Goal: Task Accomplishment & Management: Use online tool/utility

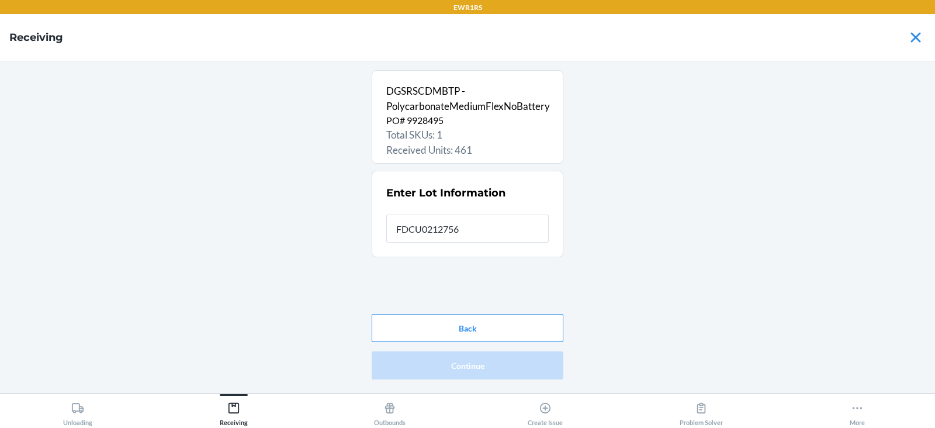
type input "FDCU0212756"
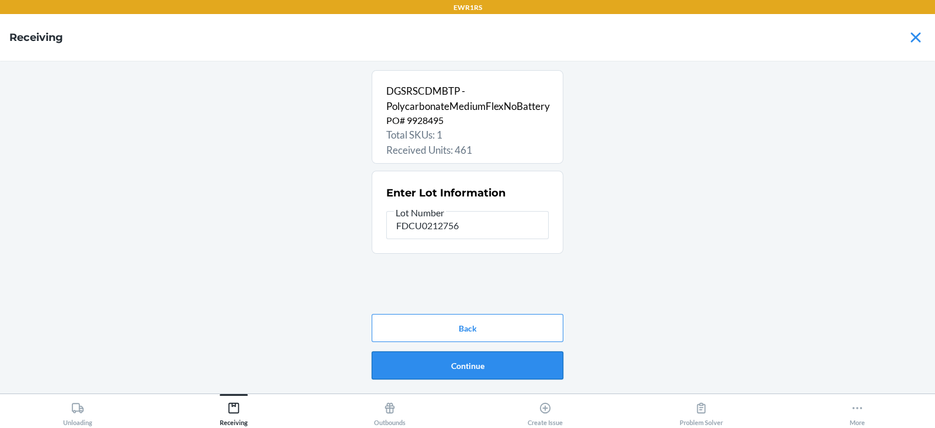
click at [469, 375] on button "Continue" at bounding box center [468, 365] width 192 height 28
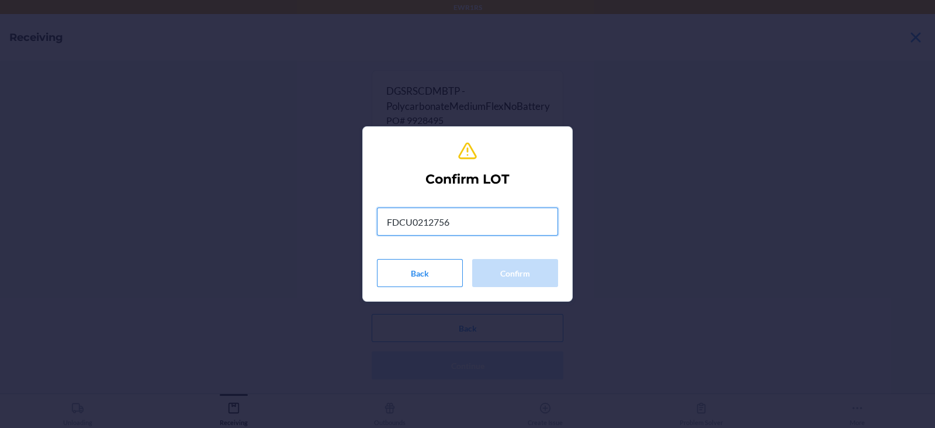
type input "FDCU0212756"
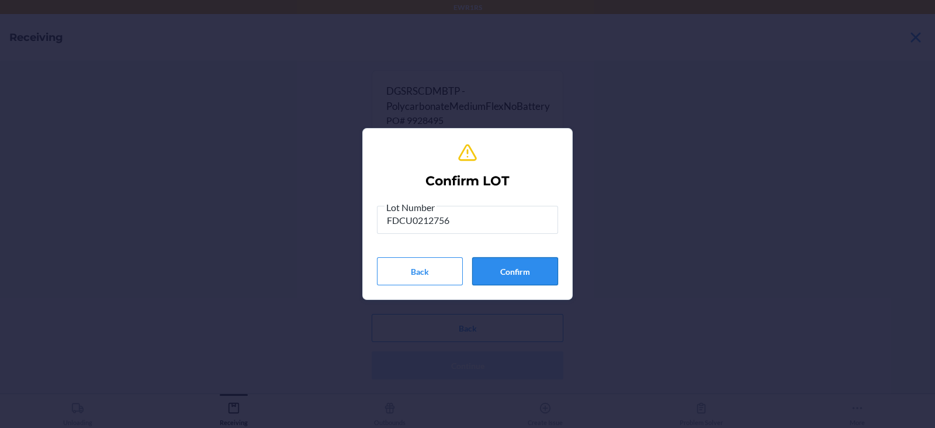
click at [535, 280] on button "Confirm" at bounding box center [515, 271] width 86 height 28
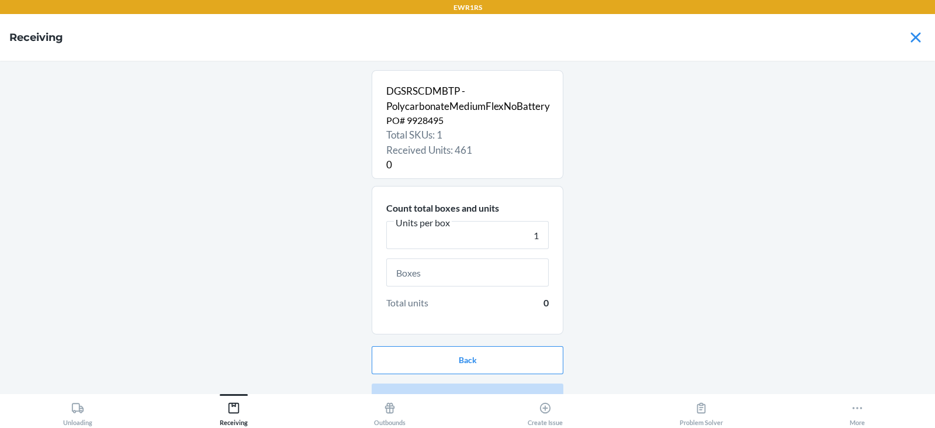
type input "1"
click at [457, 273] on input "text" at bounding box center [467, 272] width 162 height 28
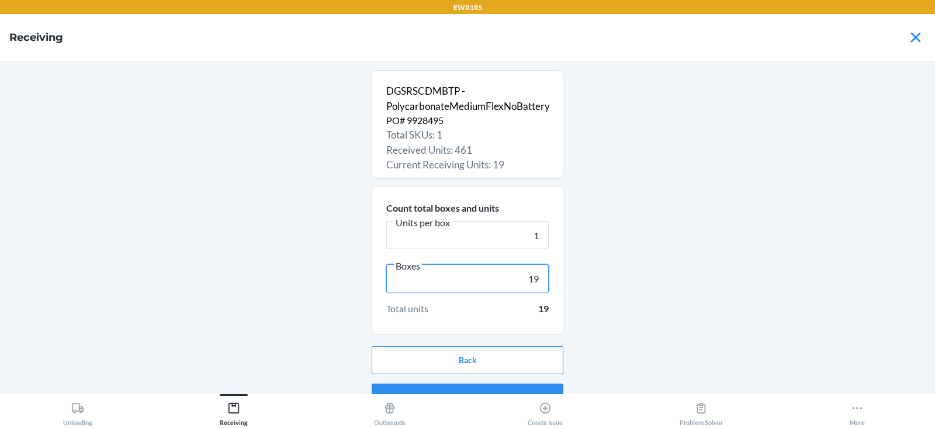
scroll to position [22, 0]
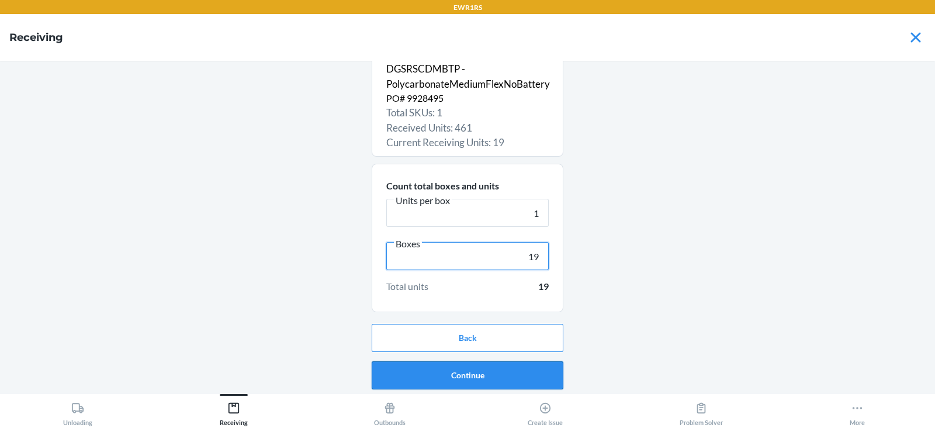
type input "19"
click at [461, 379] on button "Continue" at bounding box center [468, 375] width 192 height 28
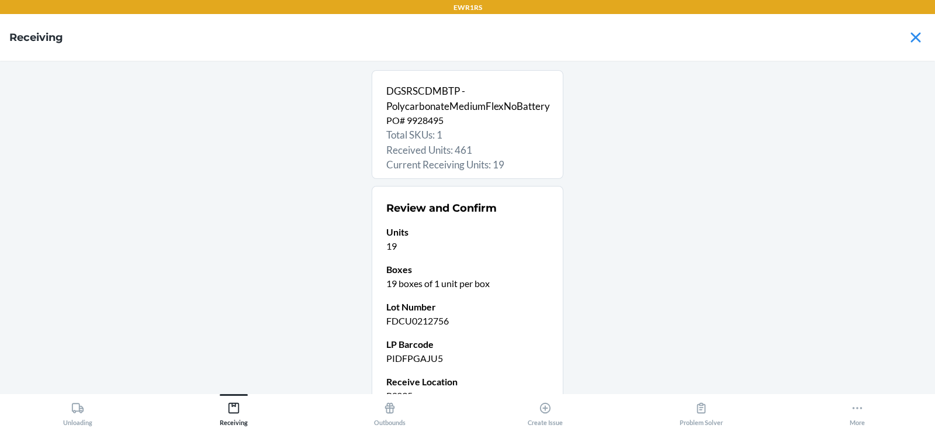
scroll to position [114, 0]
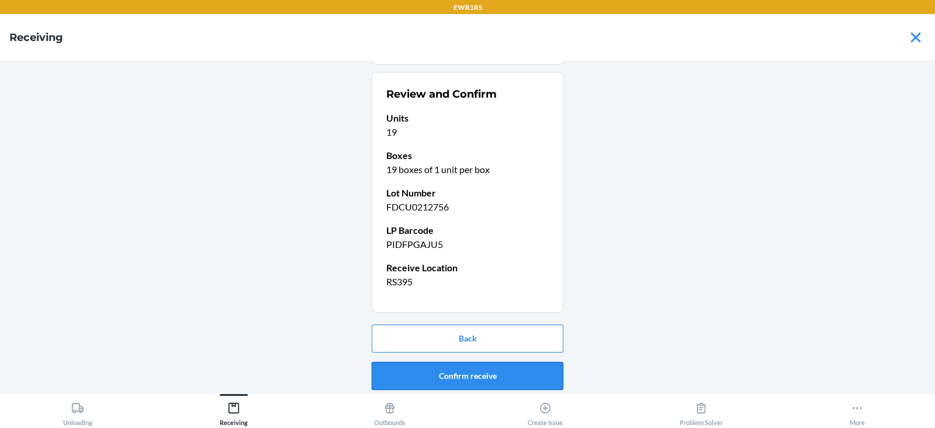
click at [444, 373] on button "Confirm receive" at bounding box center [468, 376] width 192 height 28
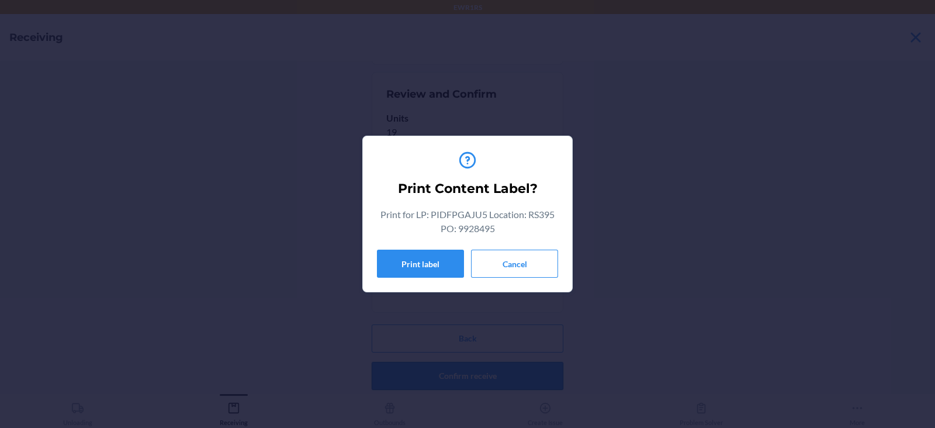
click at [412, 263] on button "Print label" at bounding box center [420, 264] width 87 height 28
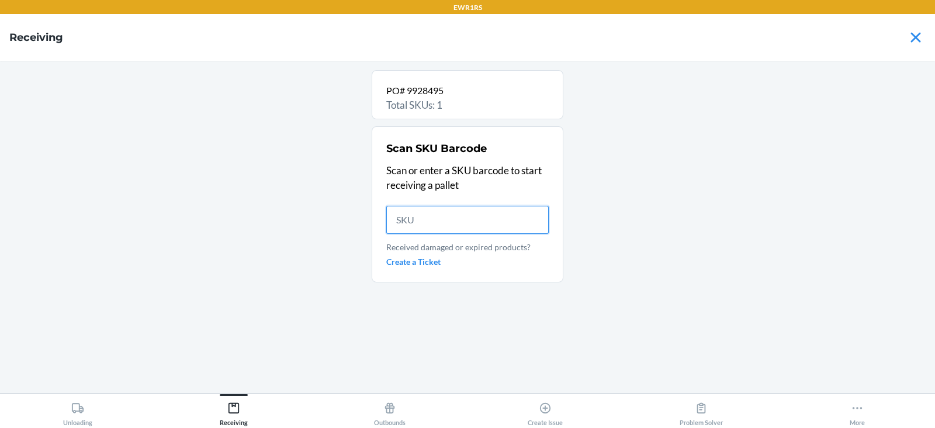
scroll to position [0, 0]
type input "DGSR"
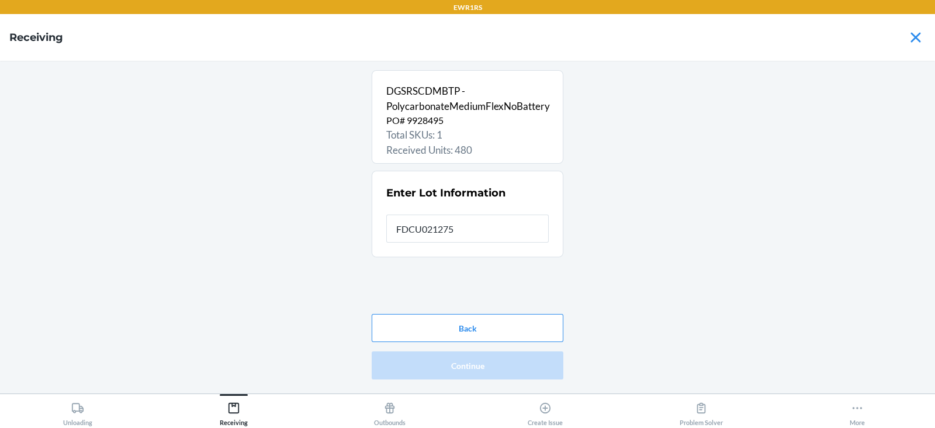
type input "FDCU0212756"
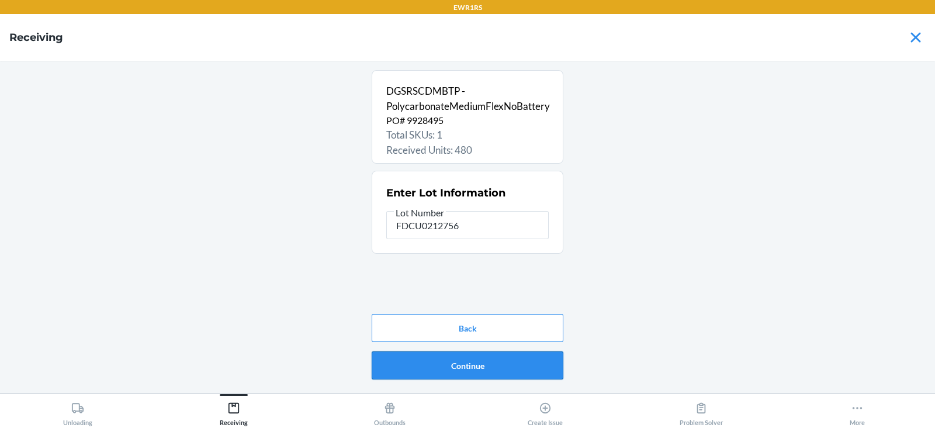
click at [428, 358] on button "Continue" at bounding box center [468, 365] width 192 height 28
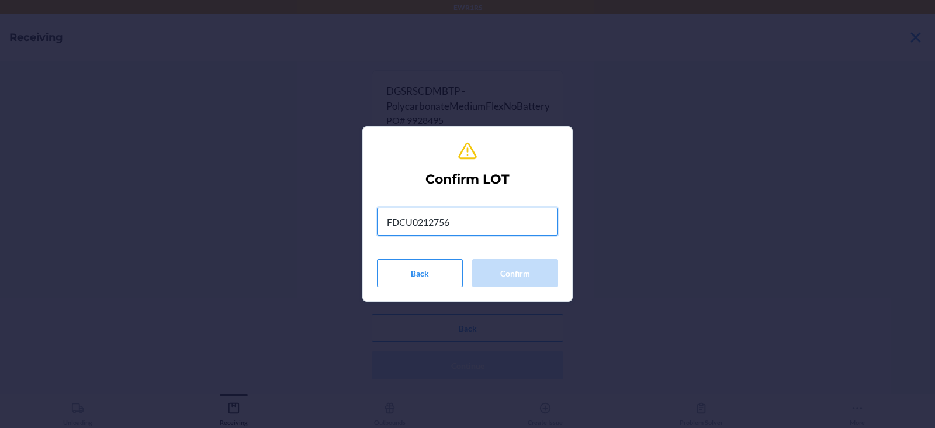
type input "FDCU0212756"
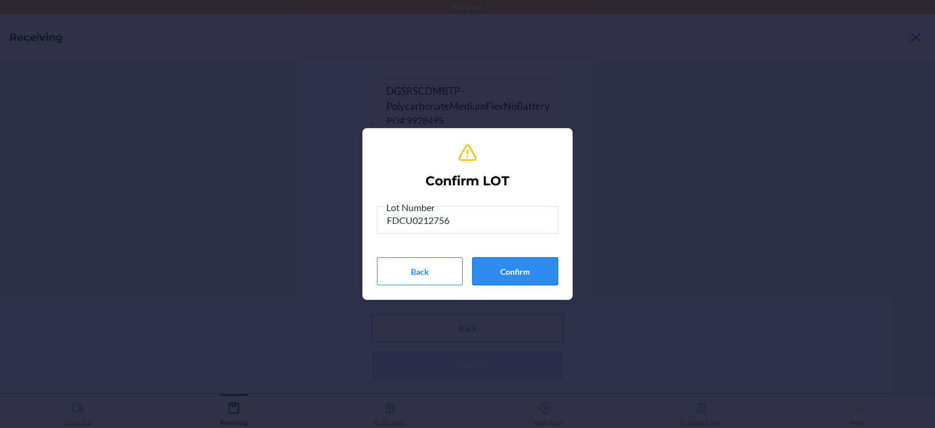
click at [500, 266] on button "Confirm" at bounding box center [515, 271] width 86 height 28
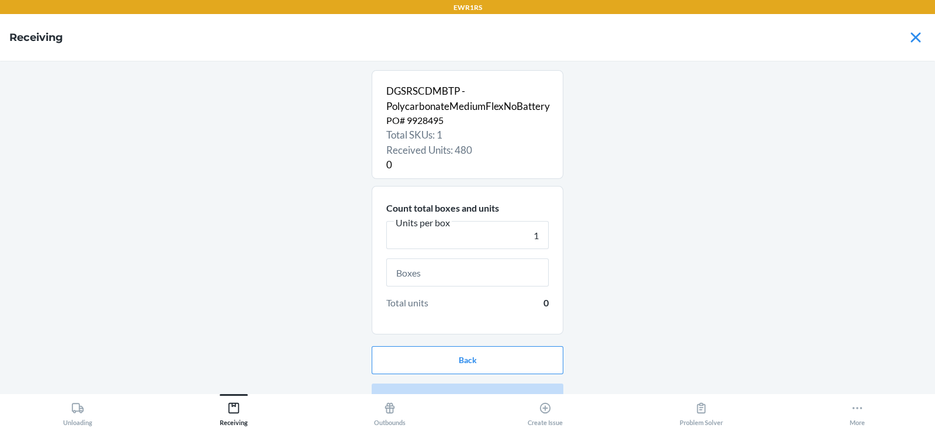
type input "1"
click at [434, 274] on input "text" at bounding box center [467, 272] width 162 height 28
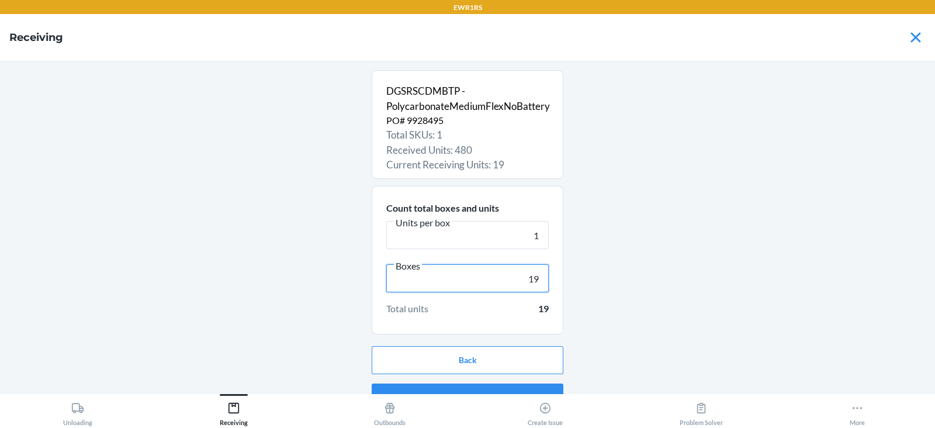
scroll to position [22, 0]
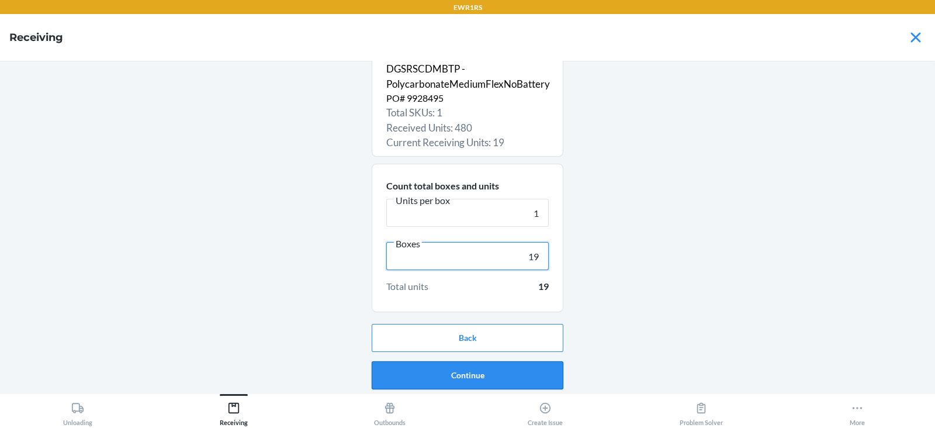
type input "19"
click at [465, 375] on button "Continue" at bounding box center [468, 375] width 192 height 28
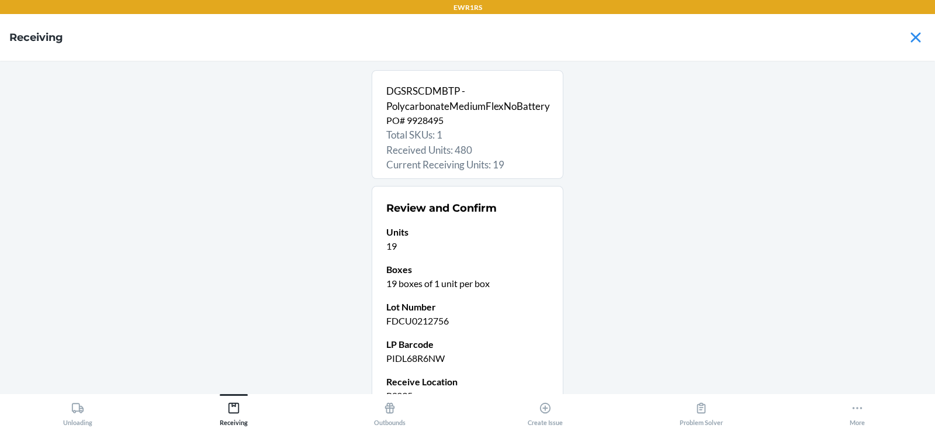
scroll to position [114, 0]
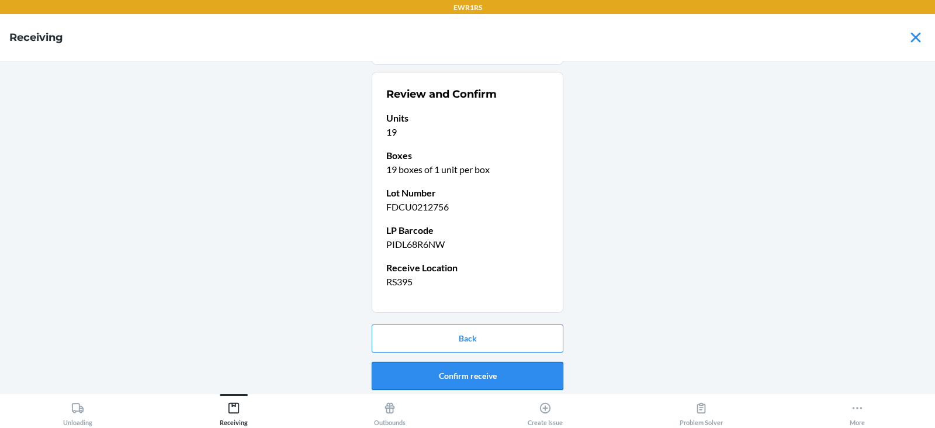
click at [454, 377] on button "Confirm receive" at bounding box center [468, 376] width 192 height 28
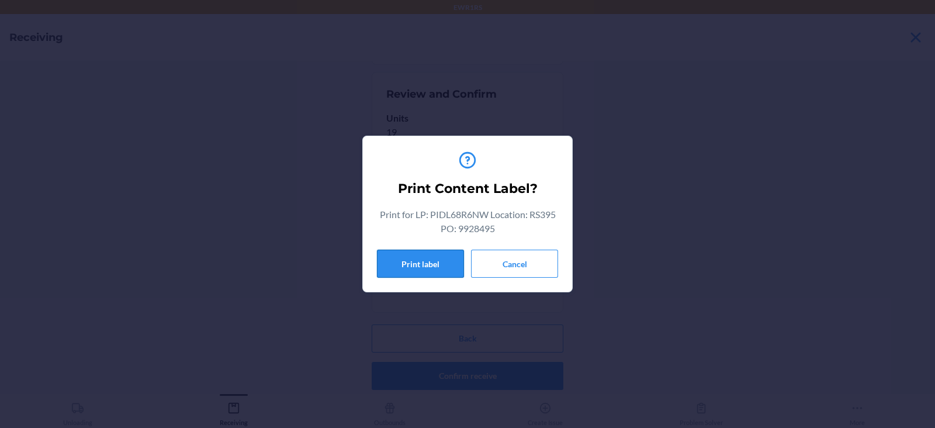
click at [427, 263] on button "Print label" at bounding box center [420, 264] width 87 height 28
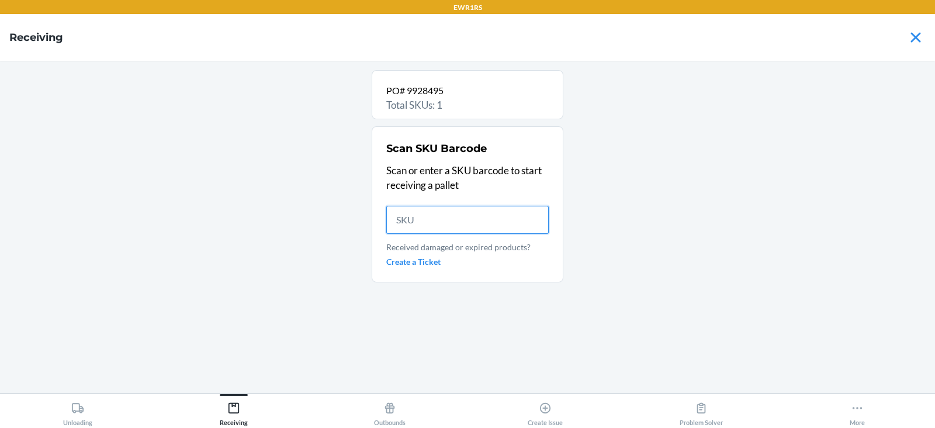
scroll to position [0, 0]
type input "DGSR"
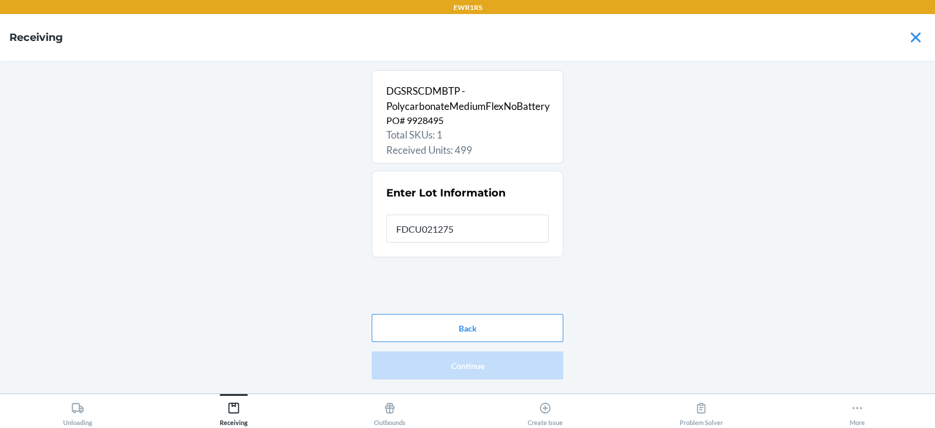
type input "FDCU0212756"
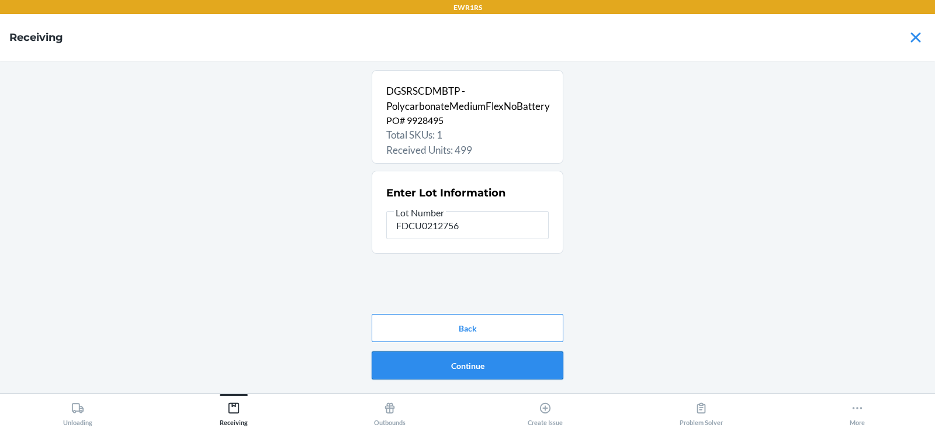
click at [462, 365] on button "Continue" at bounding box center [468, 365] width 192 height 28
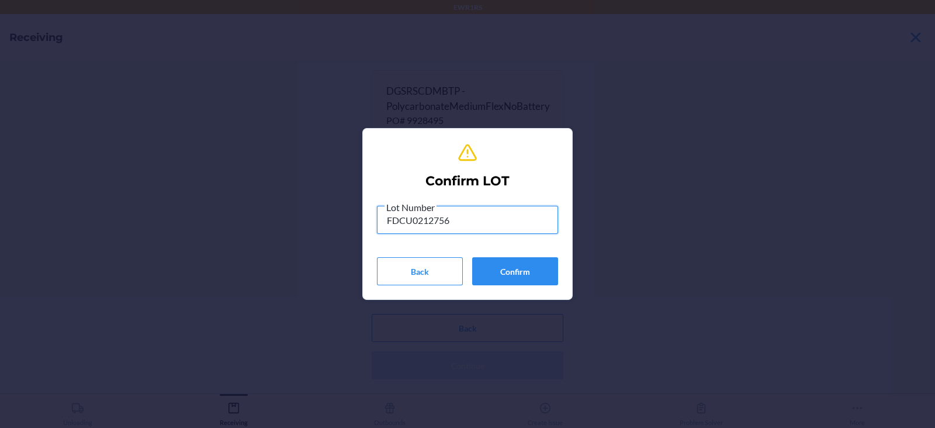
type input "FDCU0212756"
click at [511, 273] on button "Confirm" at bounding box center [515, 271] width 86 height 28
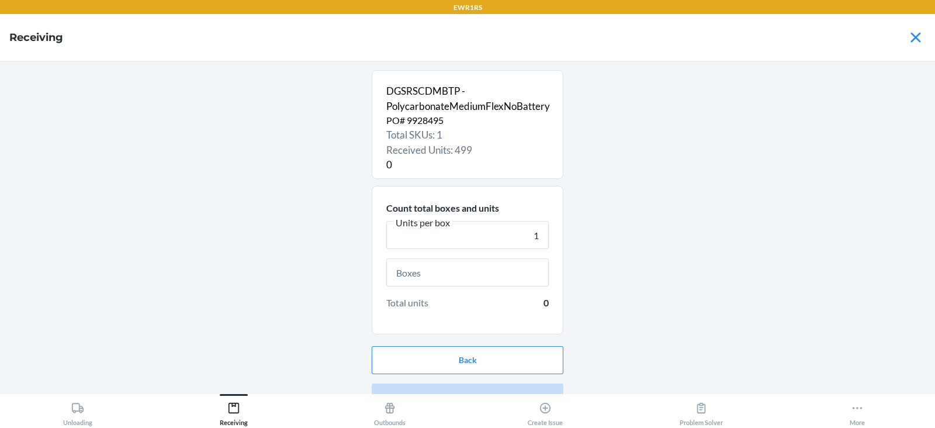
type input "1"
click at [467, 275] on input "text" at bounding box center [467, 272] width 162 height 28
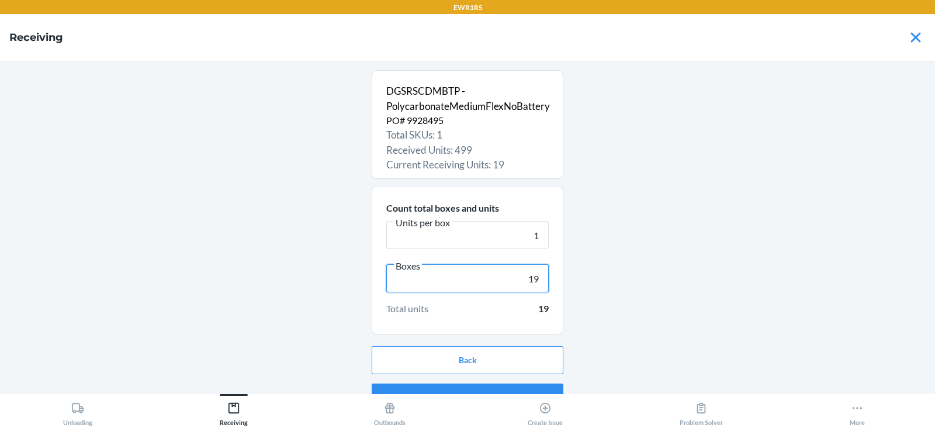
scroll to position [22, 0]
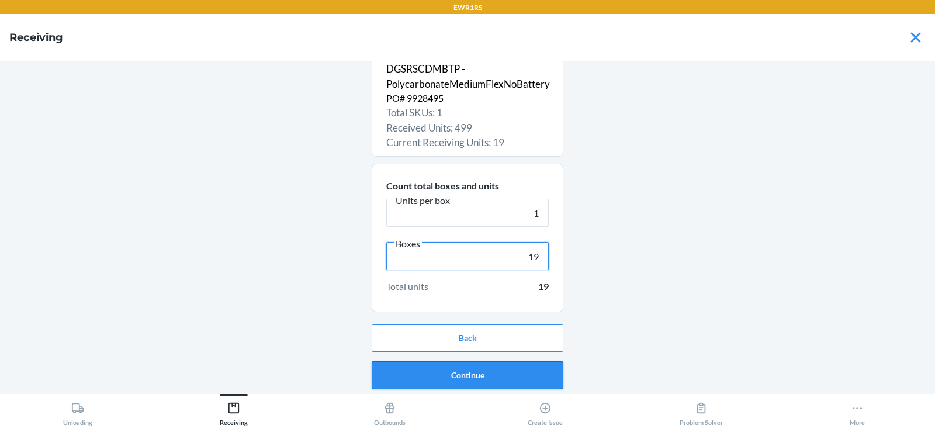
type input "19"
click at [458, 374] on button "Continue" at bounding box center [468, 375] width 192 height 28
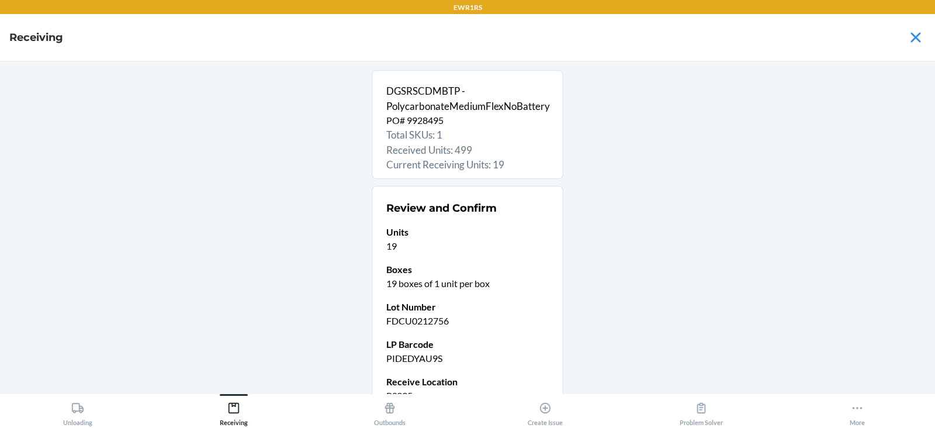
scroll to position [114, 0]
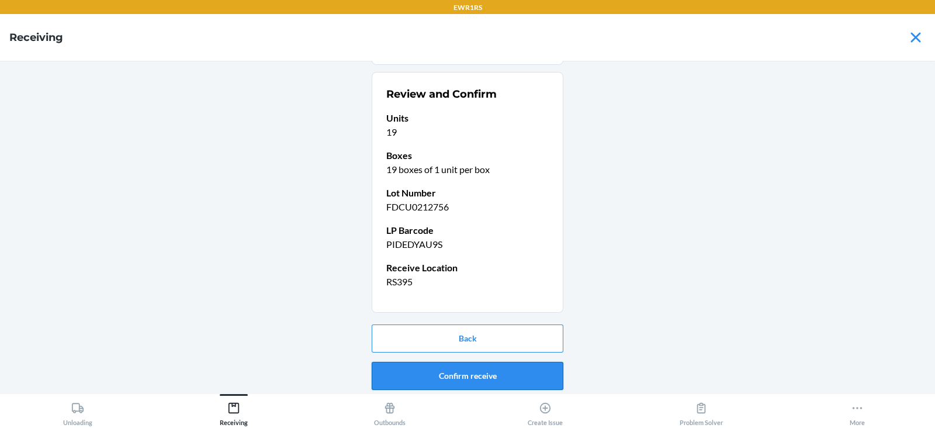
click at [449, 371] on button "Confirm receive" at bounding box center [468, 376] width 192 height 28
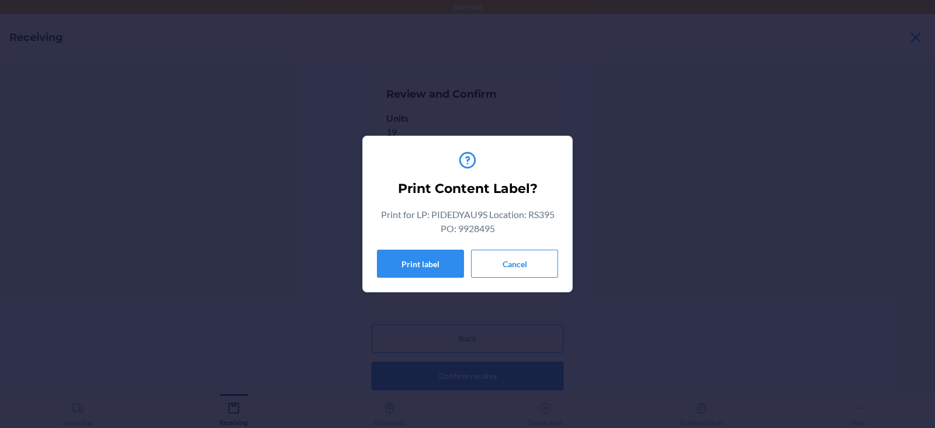
click at [421, 276] on button "Print label" at bounding box center [420, 264] width 87 height 28
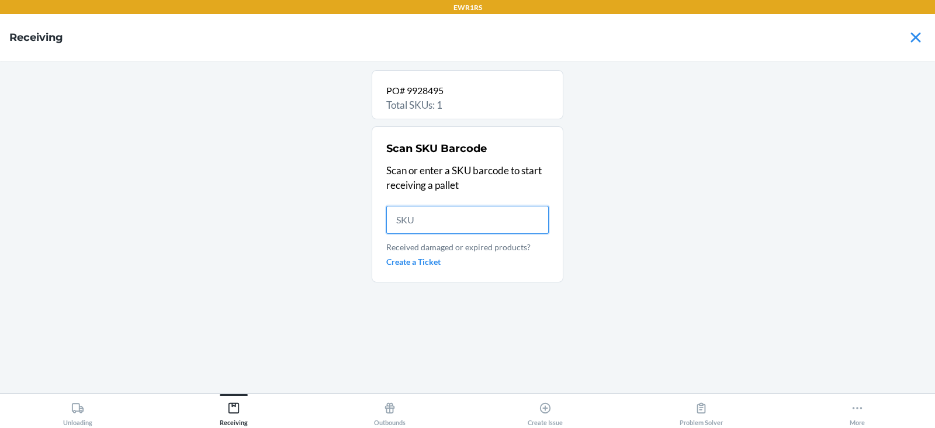
scroll to position [0, 0]
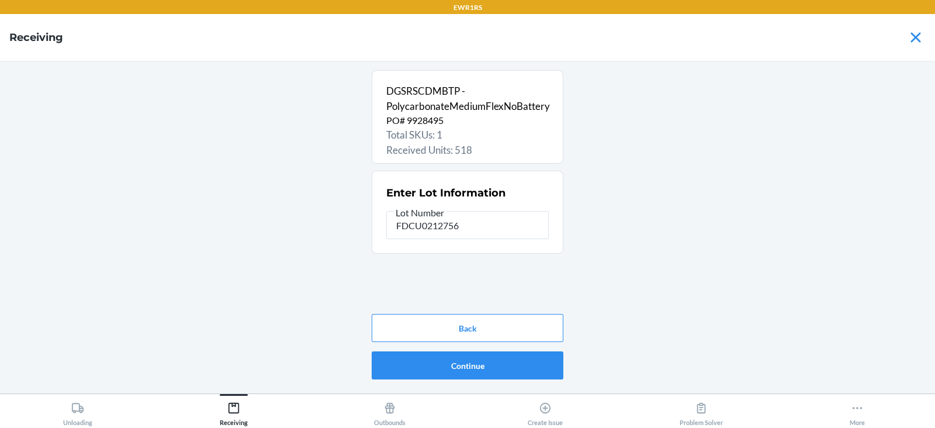
type input "FDCU0212756"
click at [470, 369] on button "Continue" at bounding box center [468, 365] width 192 height 28
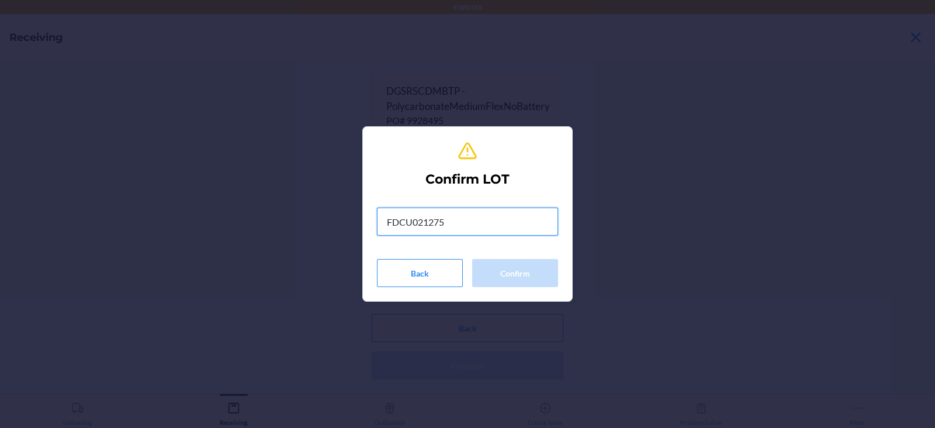
type input "FDCU0212756"
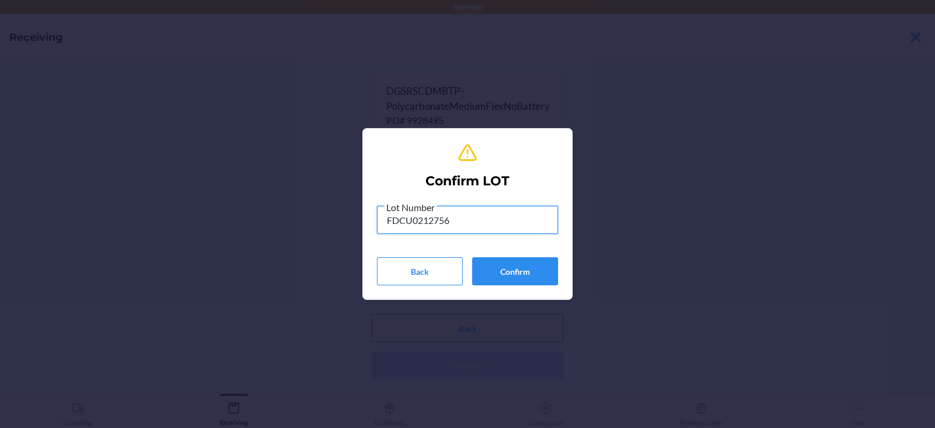
click at [506, 271] on button "Confirm" at bounding box center [515, 271] width 86 height 28
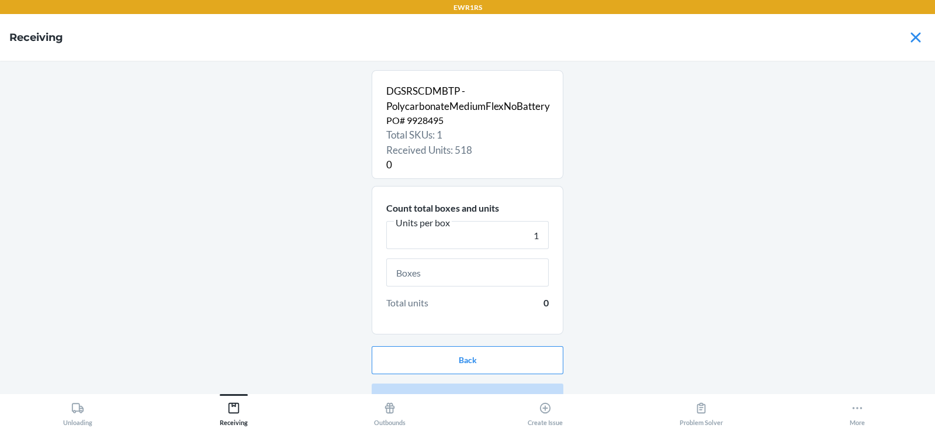
type input "1"
click at [445, 277] on input "text" at bounding box center [467, 272] width 162 height 28
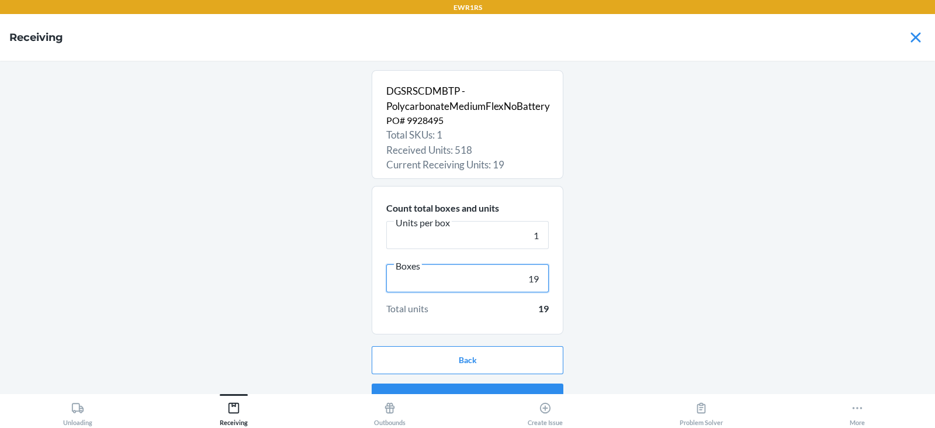
scroll to position [22, 0]
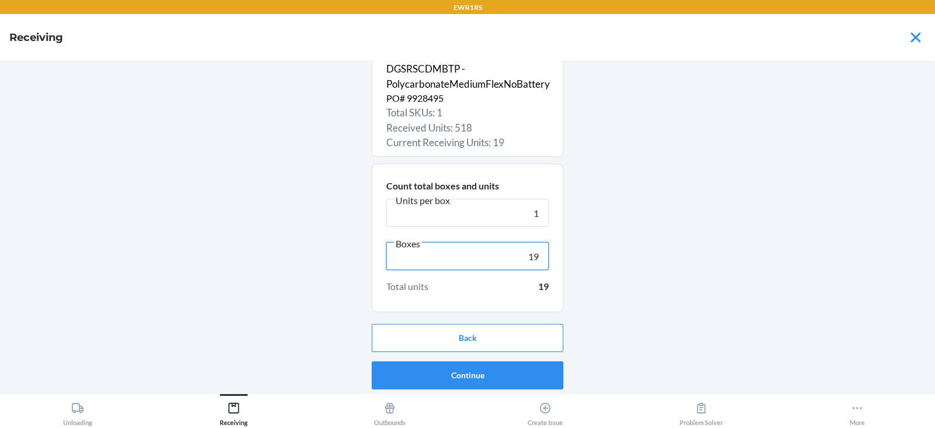
type input "19"
click at [468, 375] on button "Continue" at bounding box center [468, 375] width 192 height 28
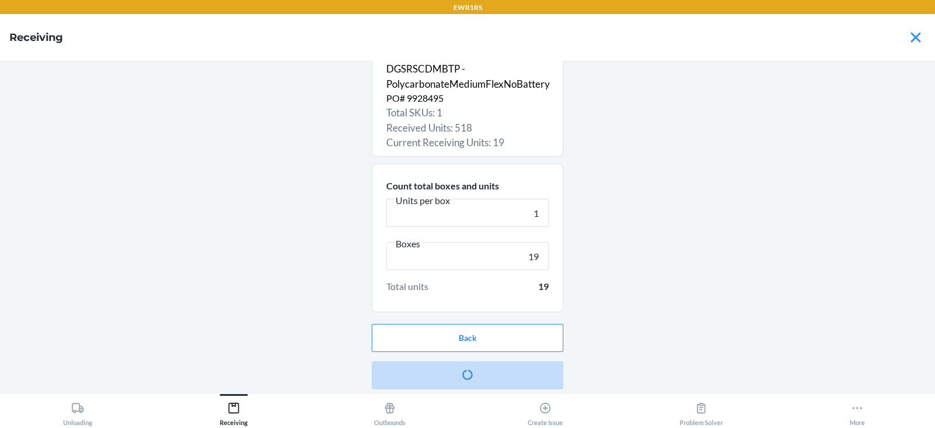
scroll to position [0, 0]
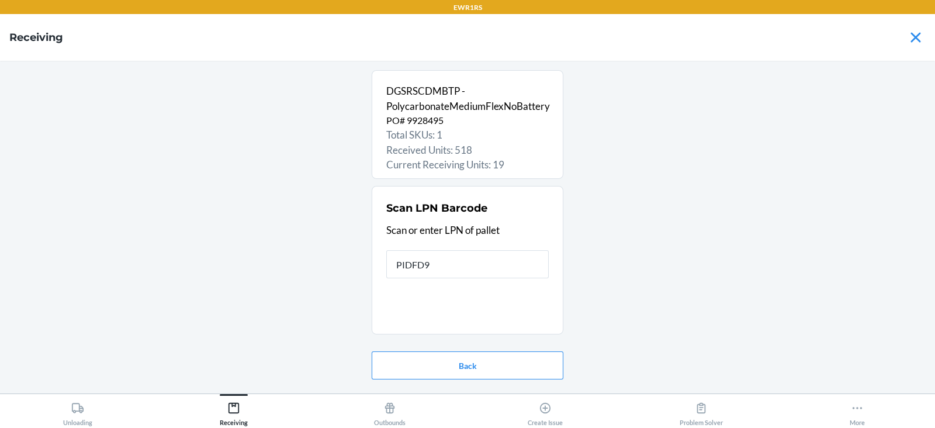
type input "PIDFD9L"
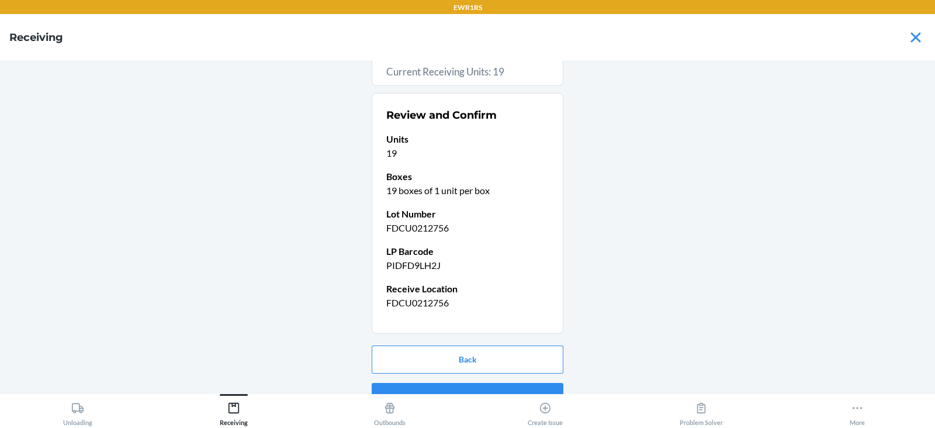
scroll to position [114, 0]
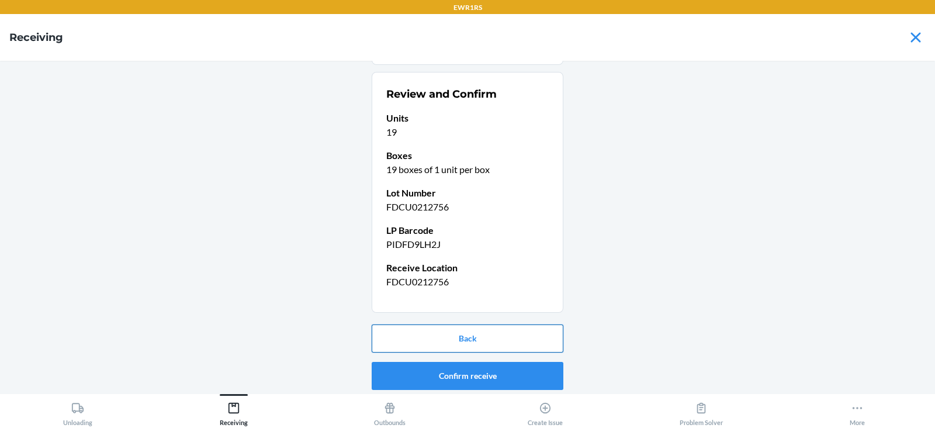
click at [480, 345] on button "Back" at bounding box center [468, 338] width 192 height 28
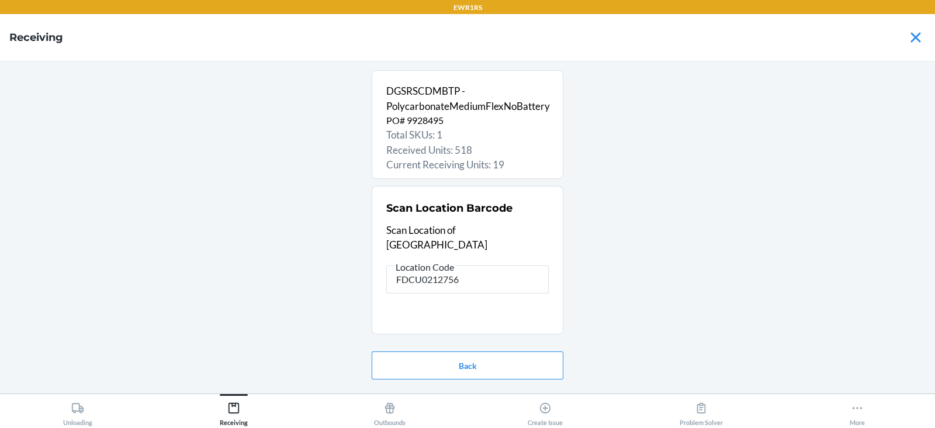
scroll to position [0, 0]
type input "F"
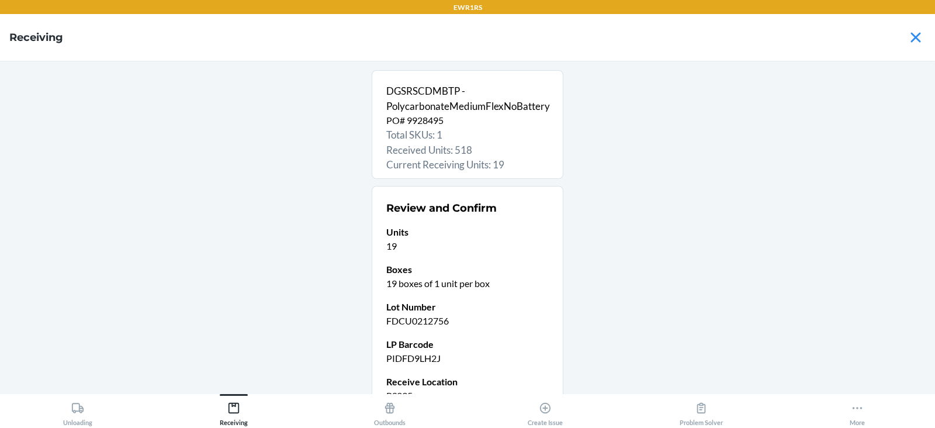
scroll to position [114, 0]
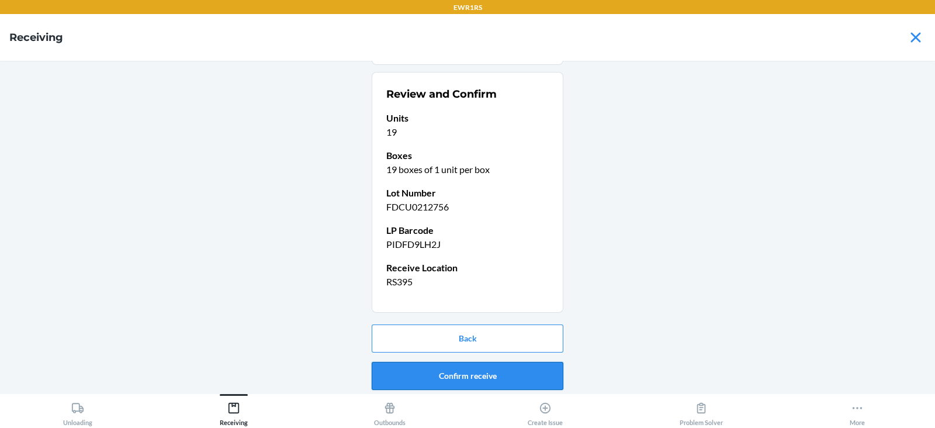
click at [448, 373] on button "Confirm receive" at bounding box center [468, 376] width 192 height 28
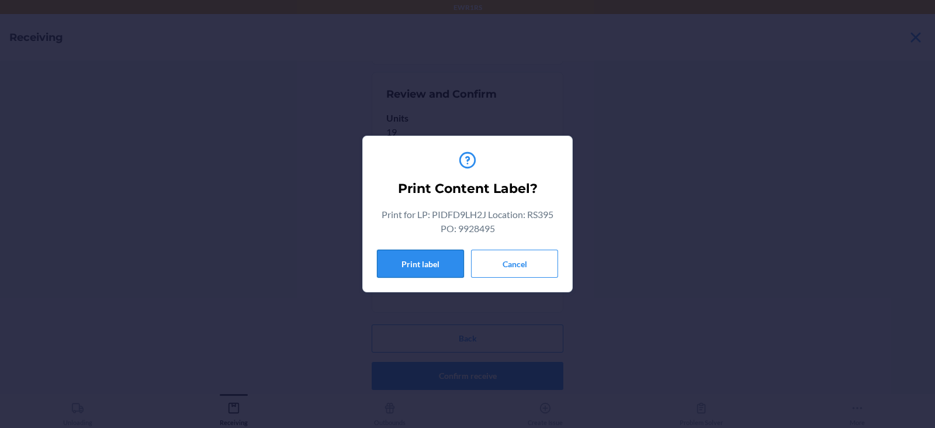
click at [403, 254] on button "Print label" at bounding box center [420, 264] width 87 height 28
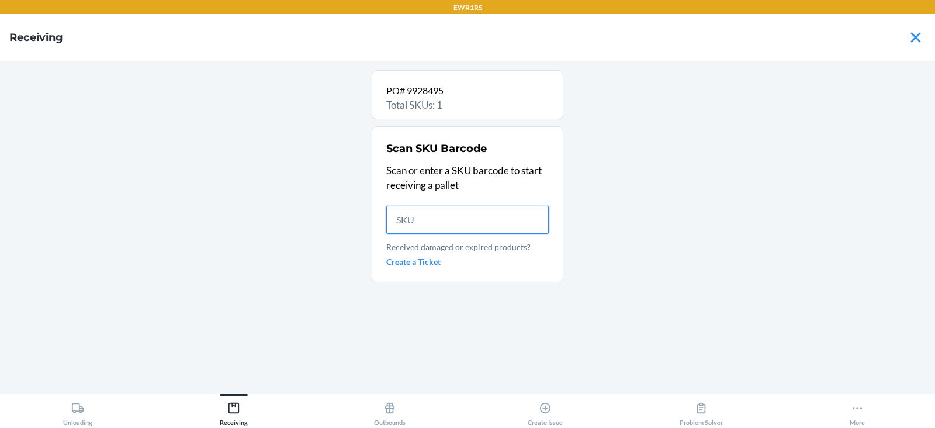
scroll to position [0, 0]
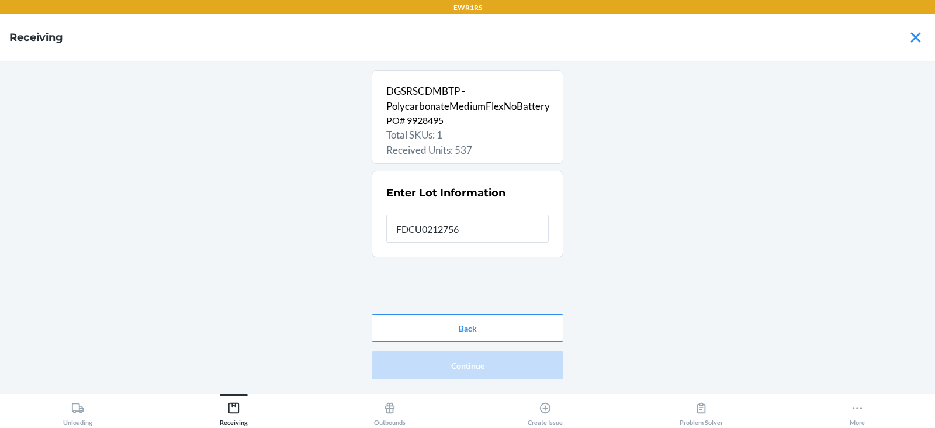
type input "FDCU0212756"
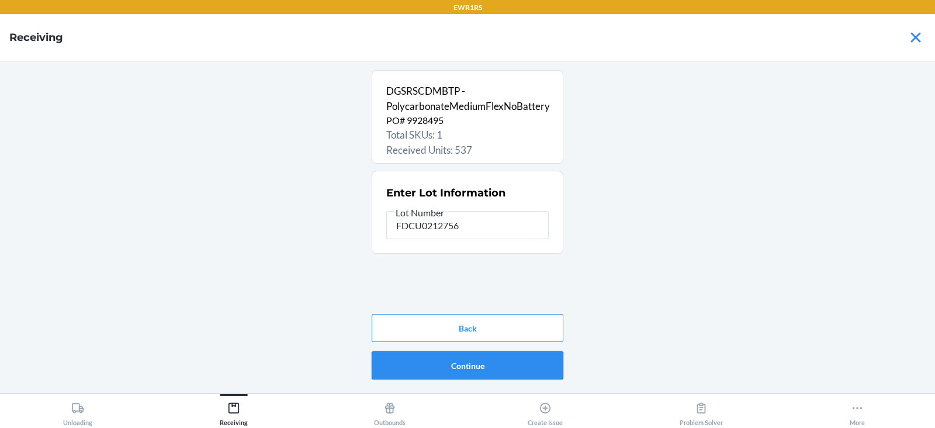
click at [467, 368] on button "Continue" at bounding box center [468, 365] width 192 height 28
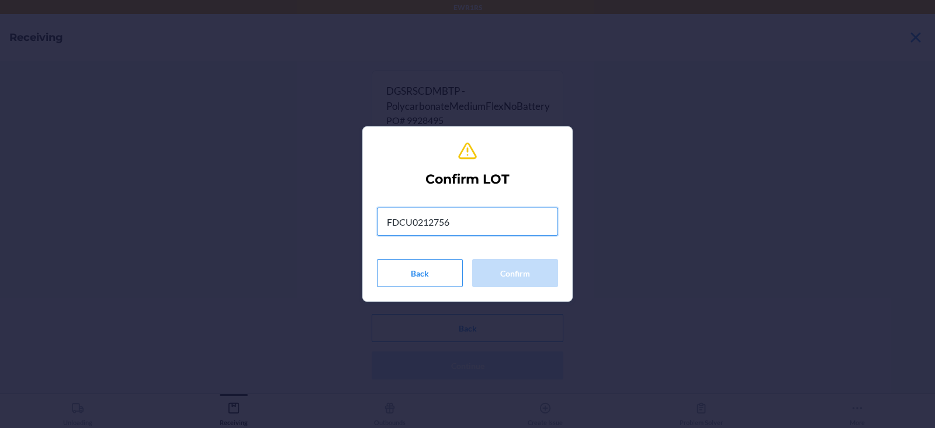
type input "FDCU0212756"
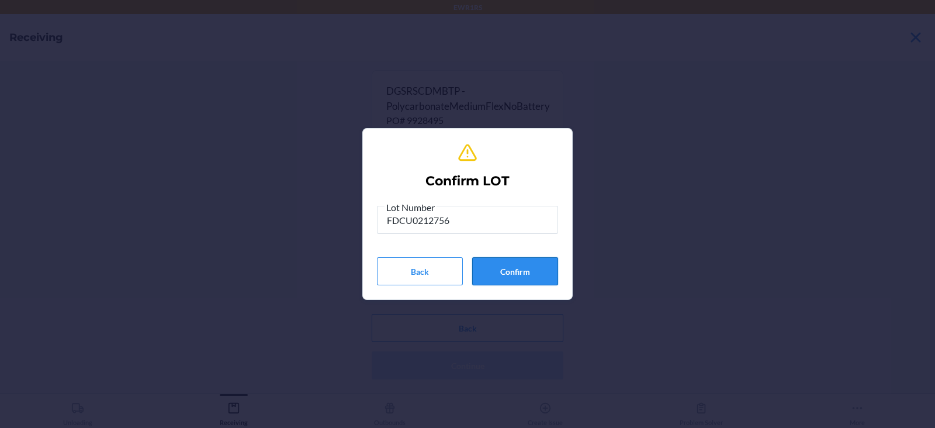
click at [538, 271] on button "Confirm" at bounding box center [515, 271] width 86 height 28
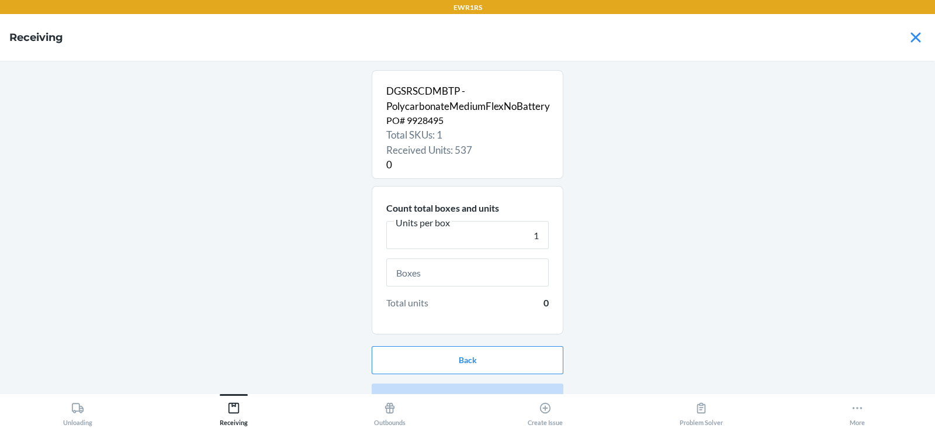
type input "1"
click at [459, 272] on input "text" at bounding box center [467, 272] width 162 height 28
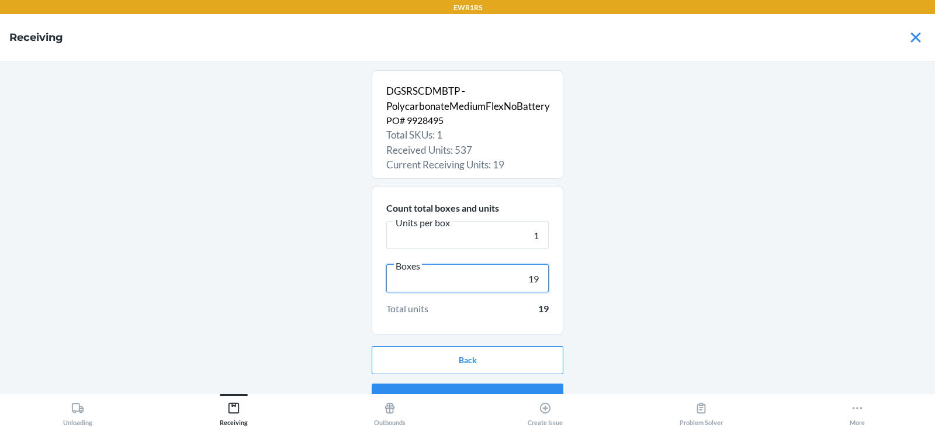
scroll to position [22, 0]
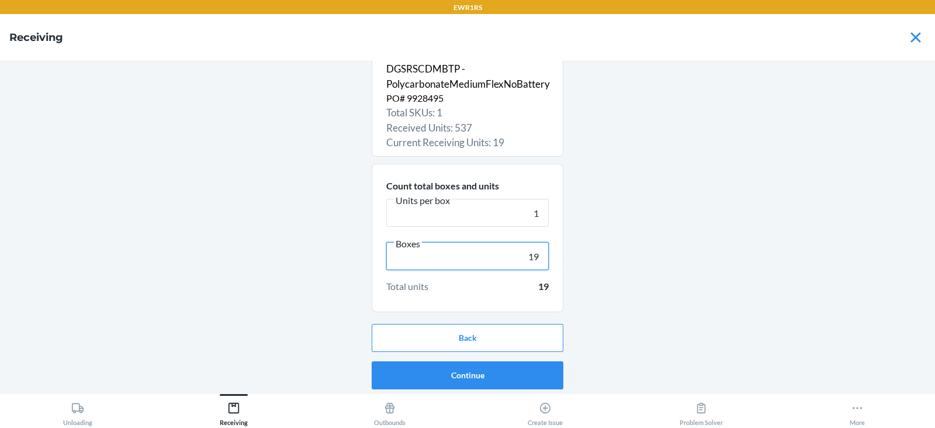
type input "19"
click at [456, 370] on button "Continue" at bounding box center [468, 375] width 192 height 28
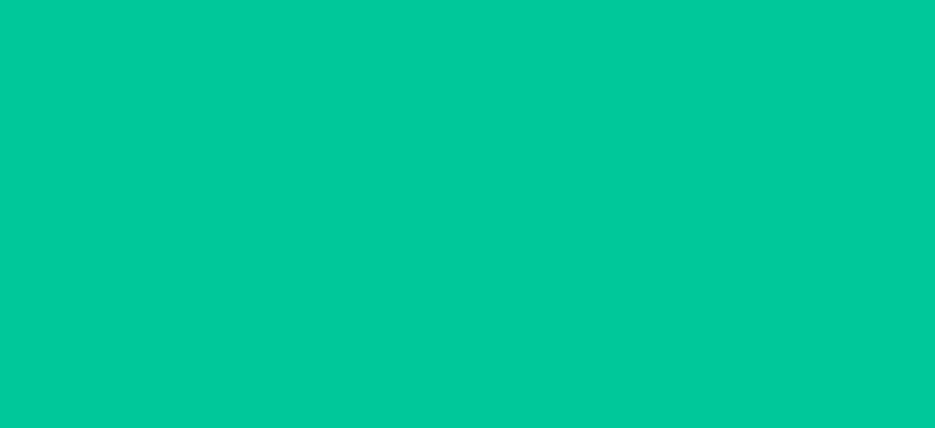
scroll to position [0, 0]
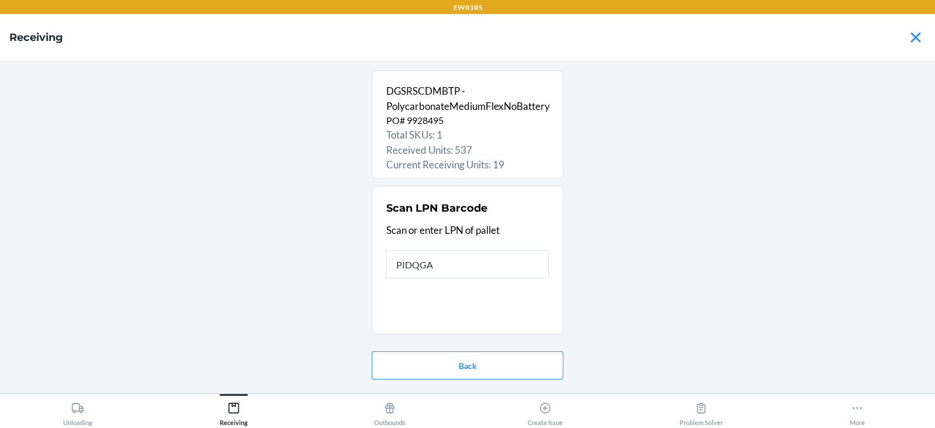
type input "PIDQGAJ"
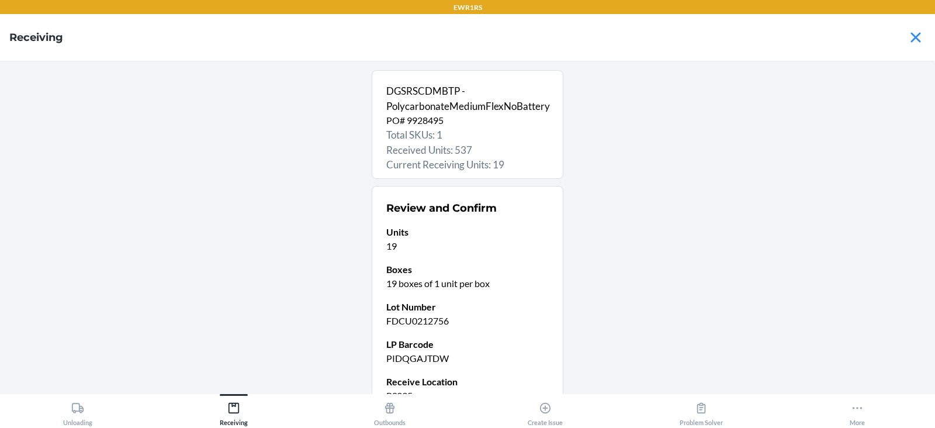
scroll to position [114, 0]
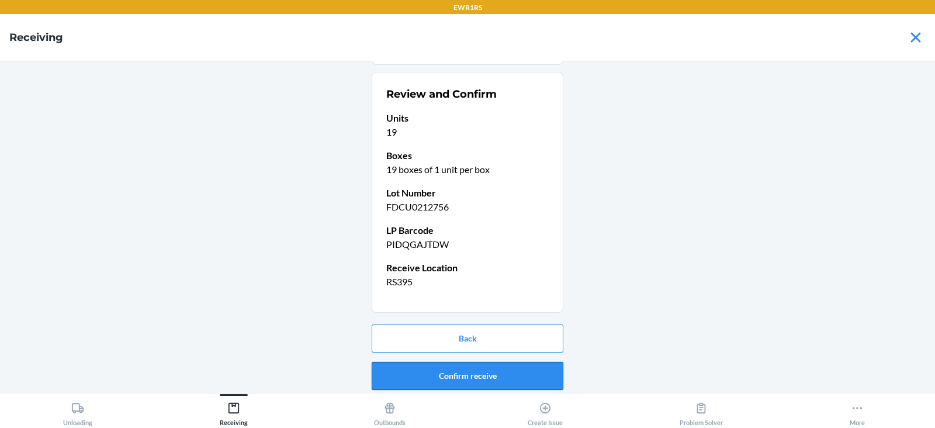
click at [463, 378] on button "Confirm receive" at bounding box center [468, 376] width 192 height 28
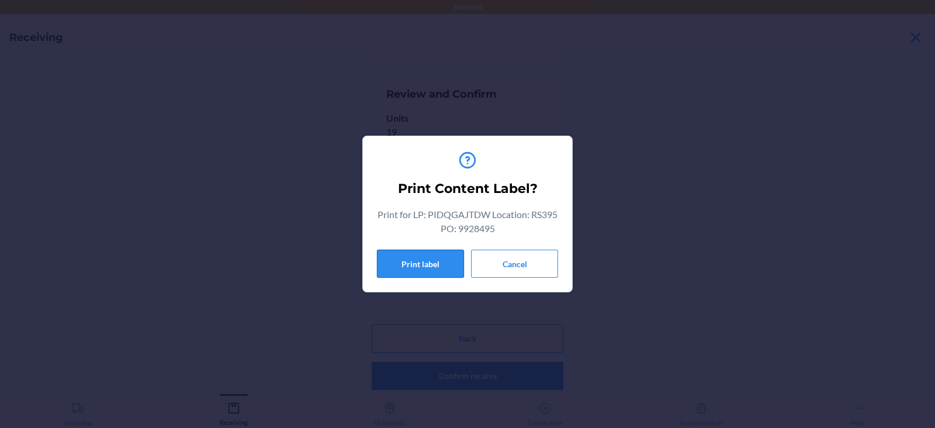
click at [424, 271] on button "Print label" at bounding box center [420, 264] width 87 height 28
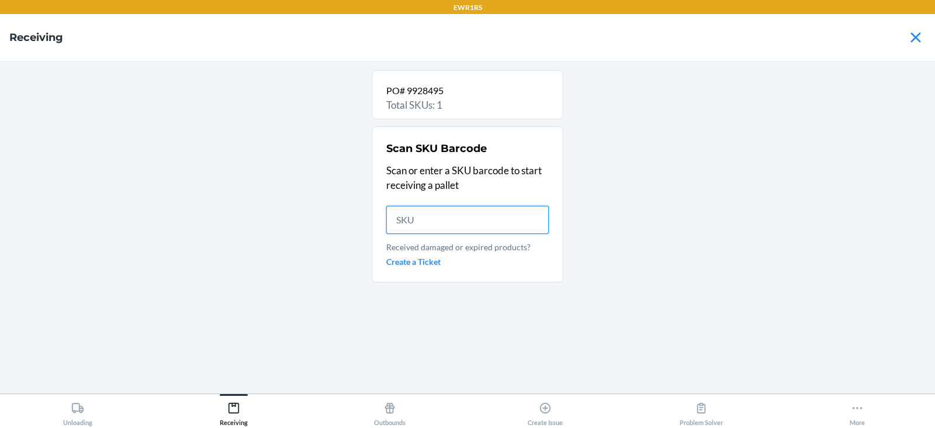
scroll to position [0, 0]
type input "DGSRSCDMB"
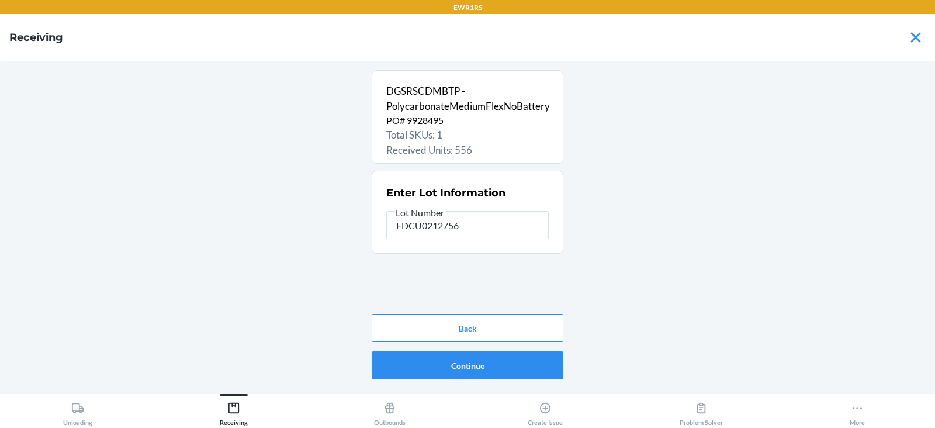
type input "FDCU0212756"
click at [499, 371] on button "Continue" at bounding box center [468, 365] width 192 height 28
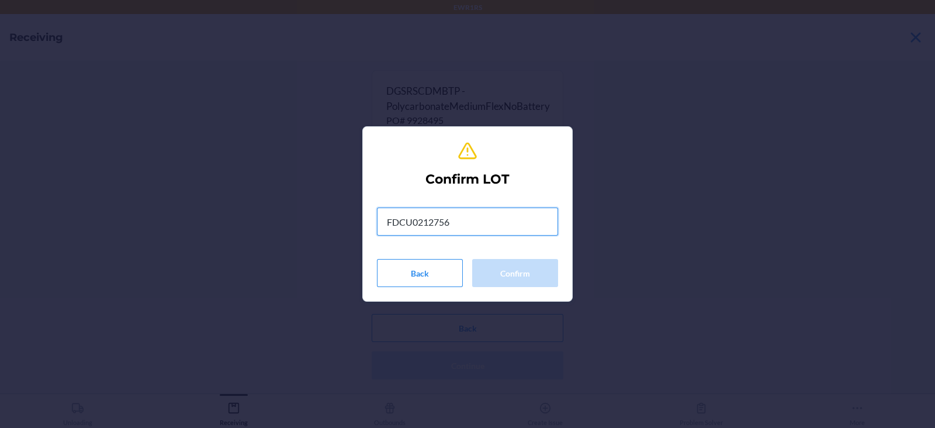
type input "FDCU0212756"
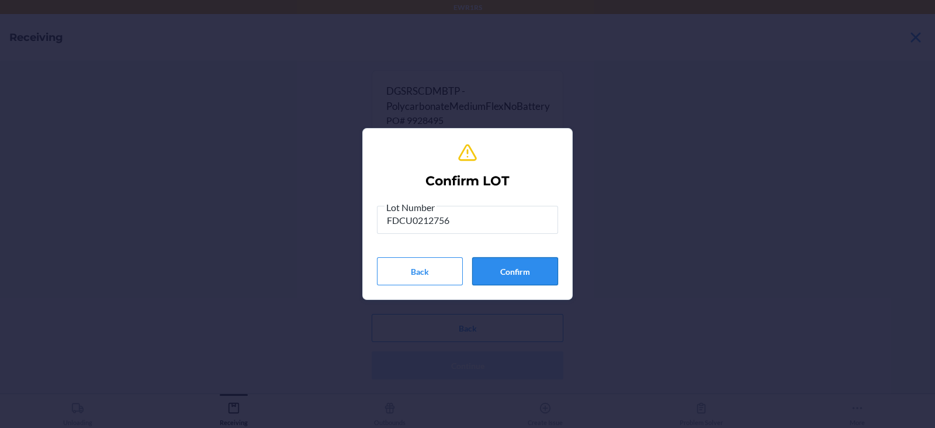
click at [528, 279] on button "Confirm" at bounding box center [515, 271] width 86 height 28
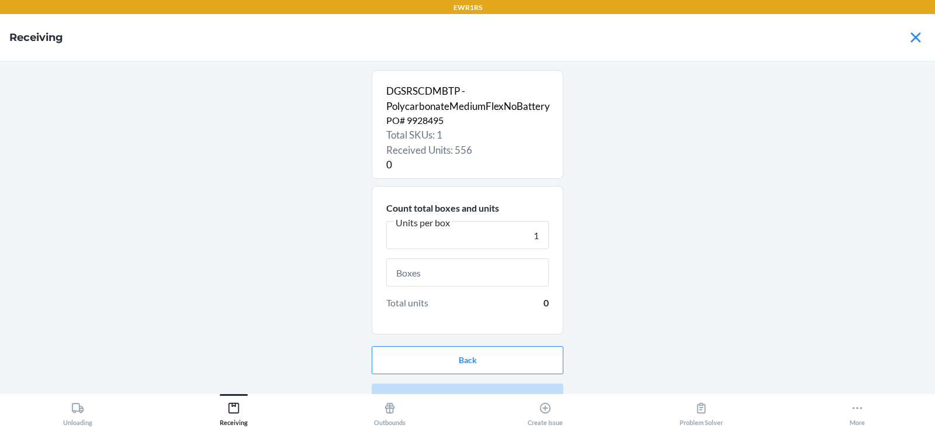
type input "1"
click at [432, 275] on input "text" at bounding box center [467, 272] width 162 height 28
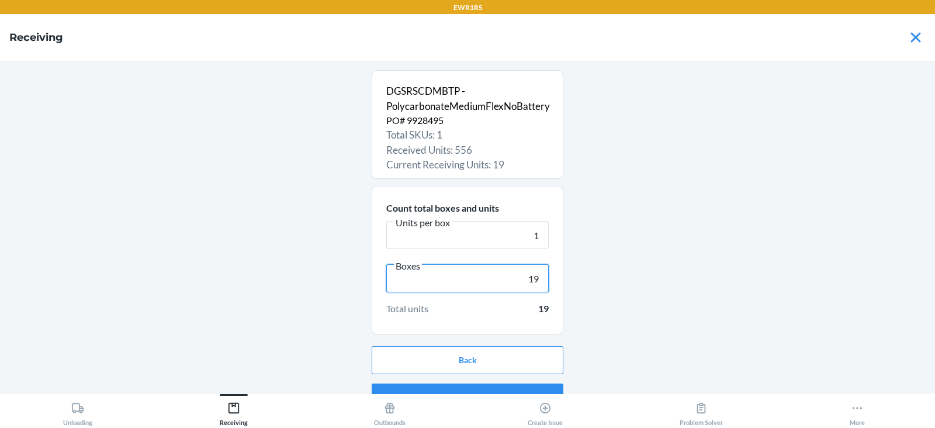
scroll to position [22, 0]
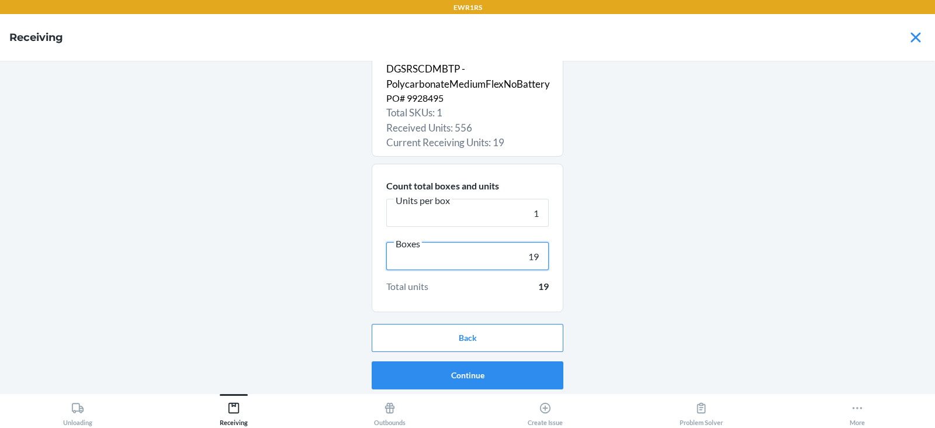
type input "19"
click at [456, 371] on button "Continue" at bounding box center [468, 375] width 192 height 28
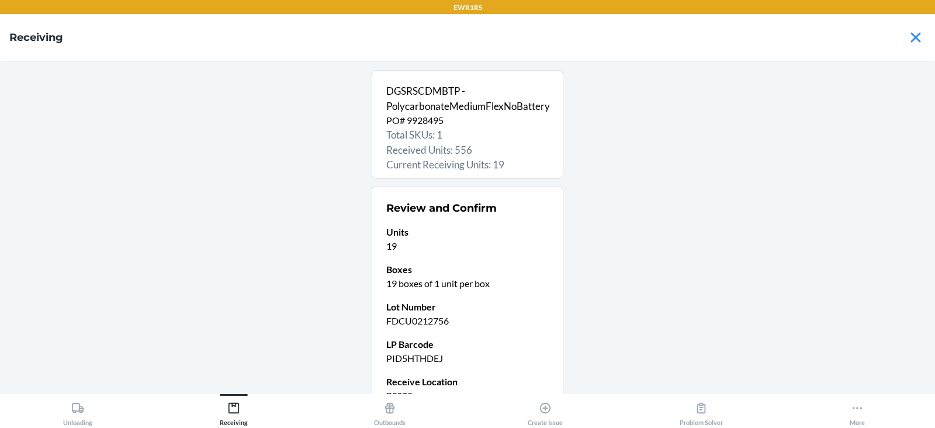
scroll to position [114, 0]
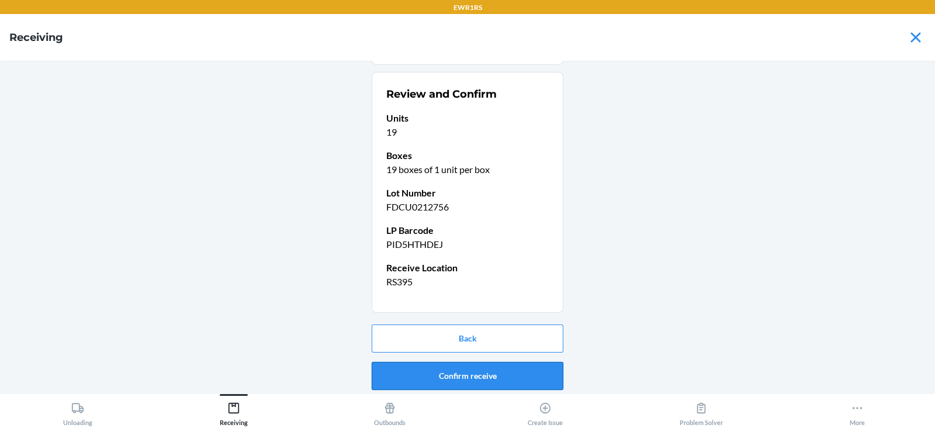
click at [470, 378] on button "Confirm receive" at bounding box center [468, 376] width 192 height 28
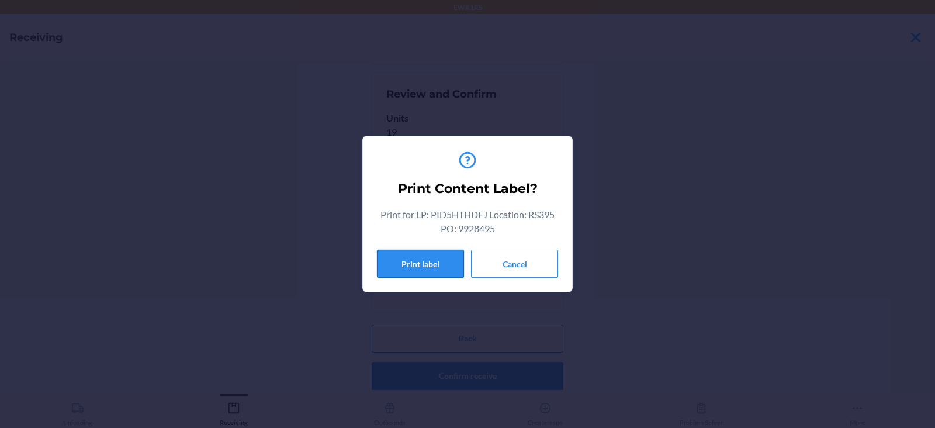
click at [421, 263] on button "Print label" at bounding box center [420, 264] width 87 height 28
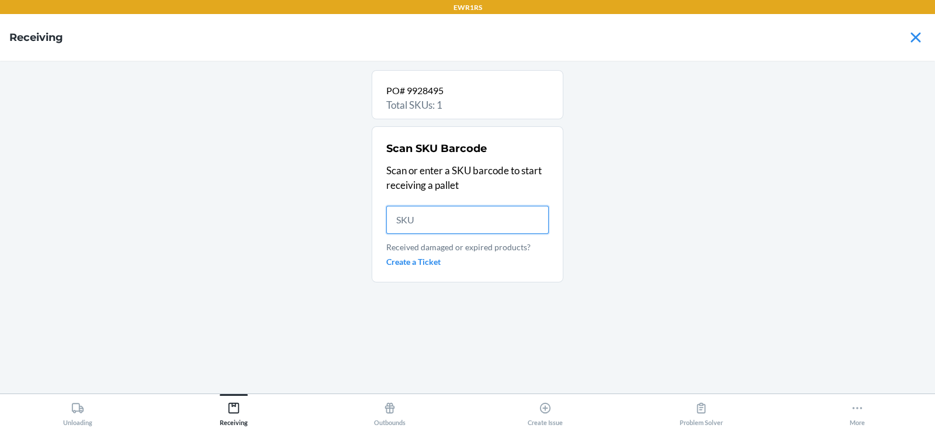
scroll to position [0, 0]
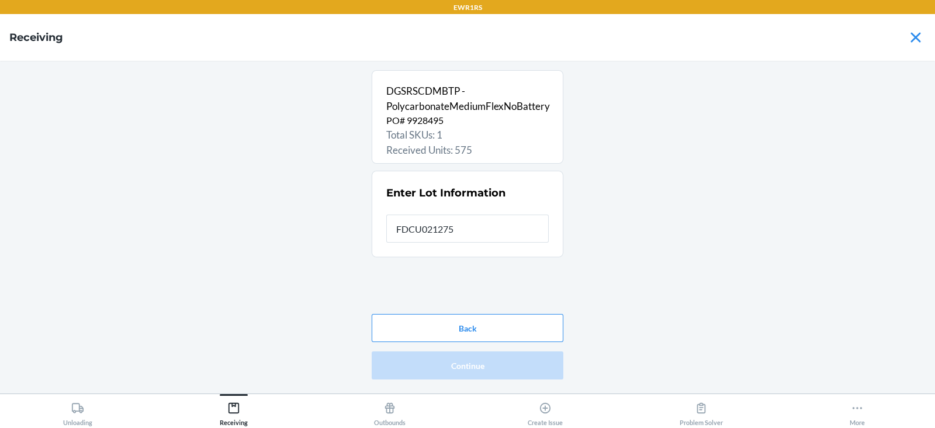
type input "FDCU0212756"
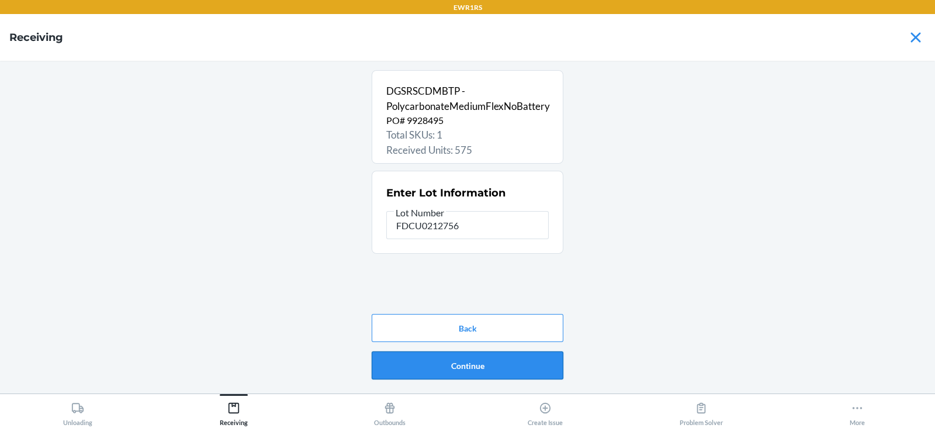
click at [471, 374] on button "Continue" at bounding box center [468, 365] width 192 height 28
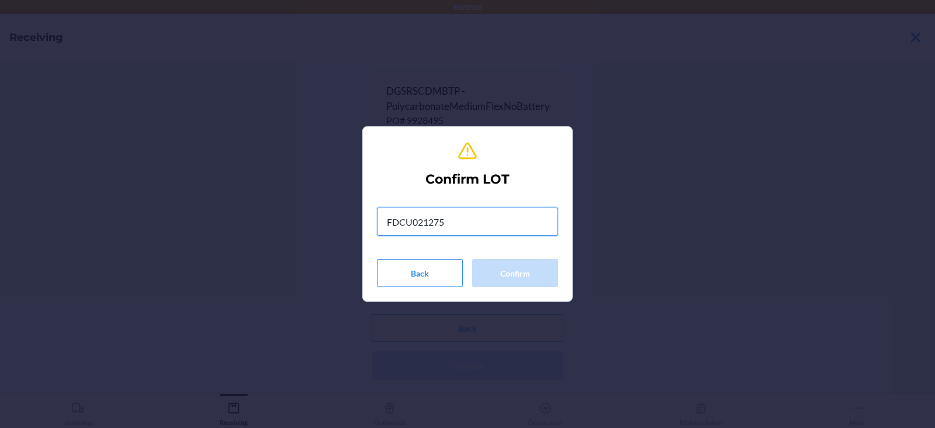
type input "FDCU0212756"
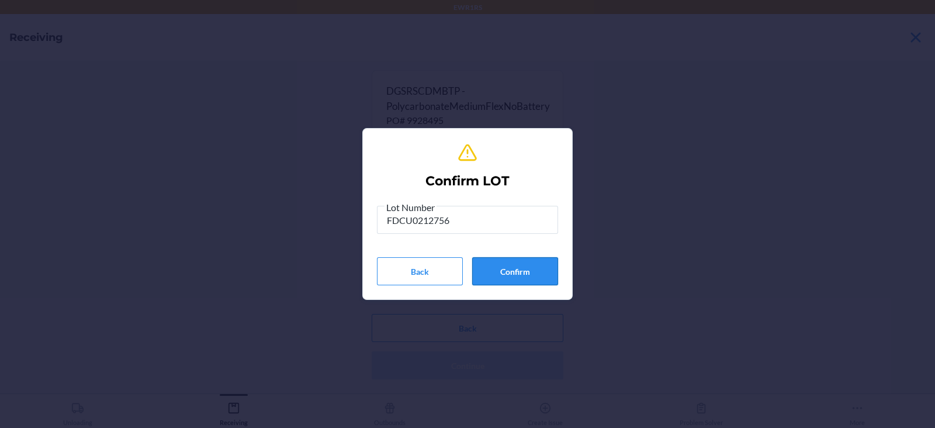
click at [513, 273] on button "Confirm" at bounding box center [515, 271] width 86 height 28
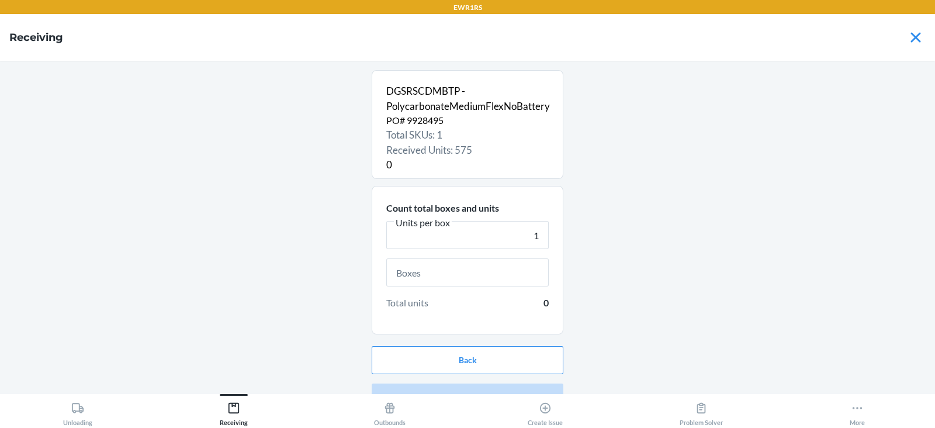
type input "1"
click at [452, 275] on input "text" at bounding box center [467, 272] width 162 height 28
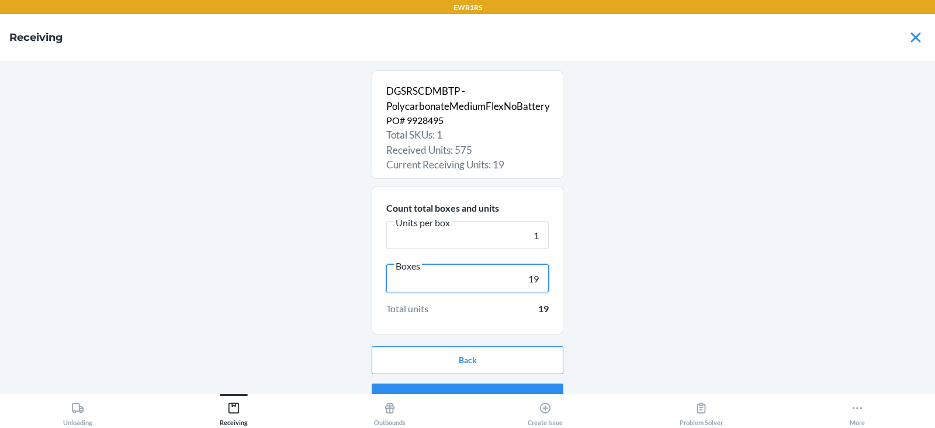
scroll to position [22, 0]
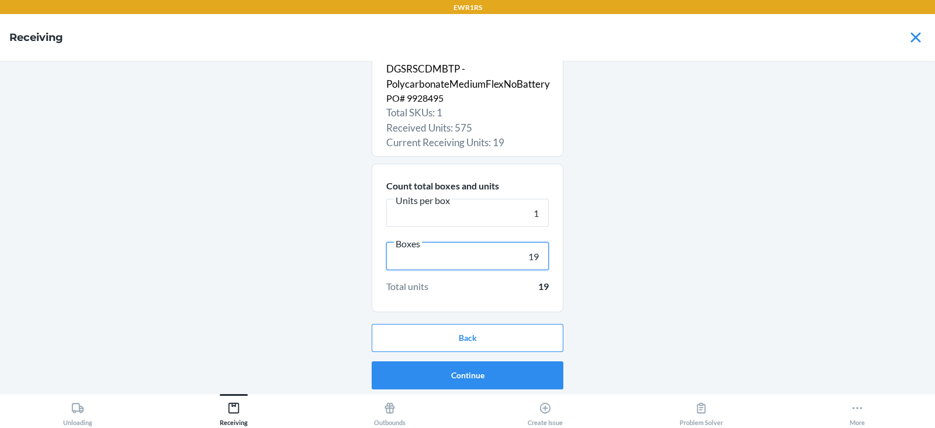
type input "19"
click at [463, 376] on button "Continue" at bounding box center [468, 375] width 192 height 28
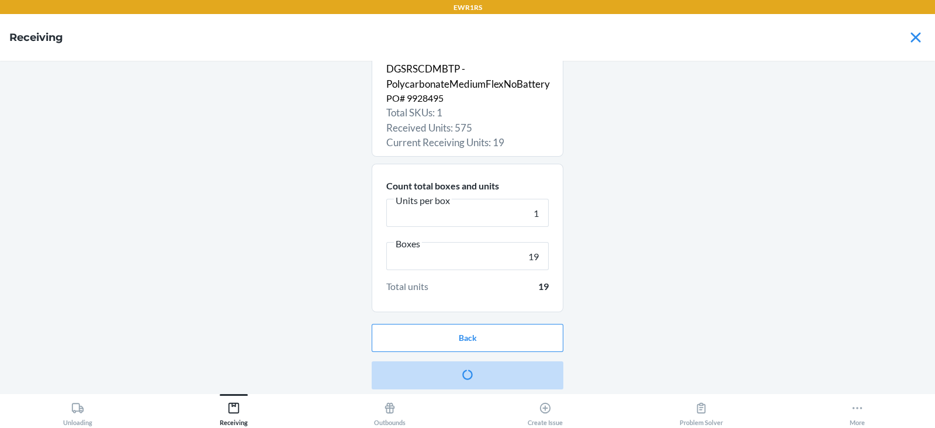
scroll to position [0, 0]
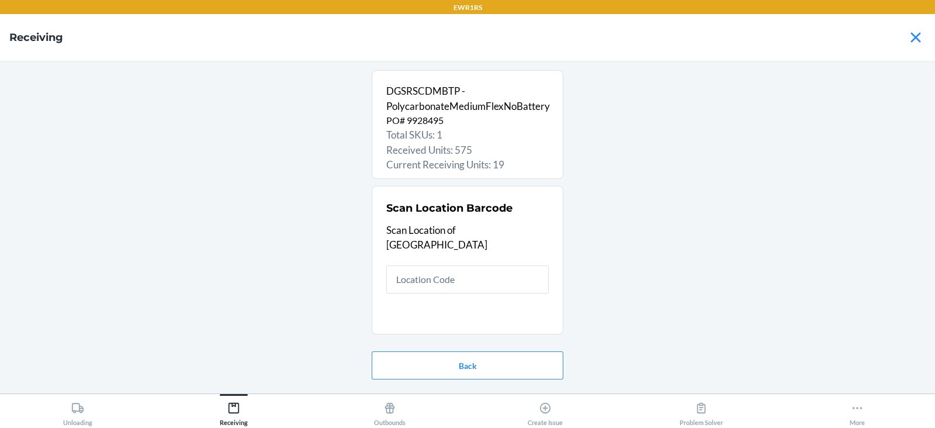
type input "R"
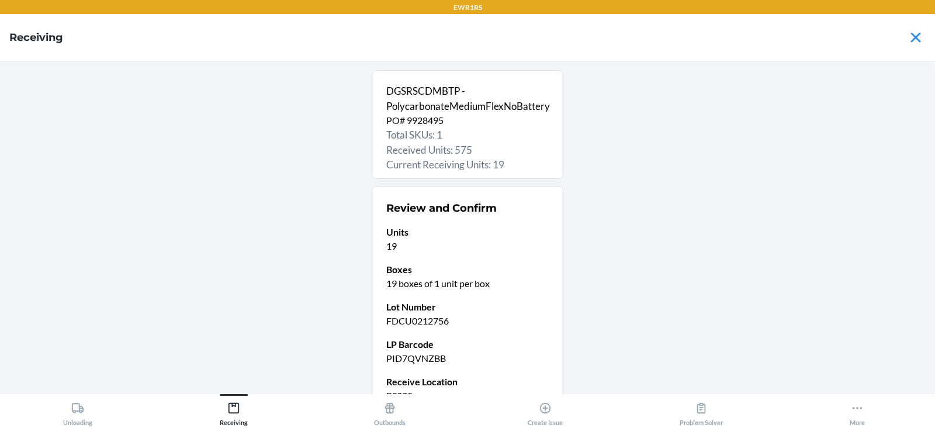
scroll to position [114, 0]
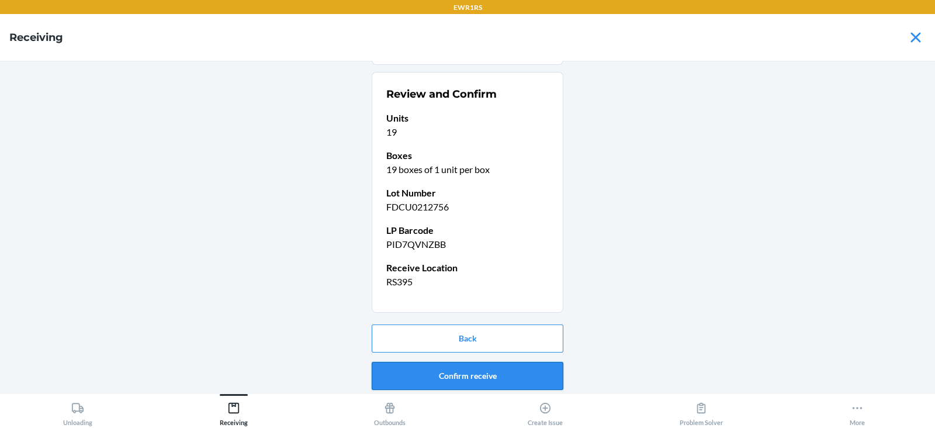
click at [452, 386] on button "Confirm receive" at bounding box center [468, 376] width 192 height 28
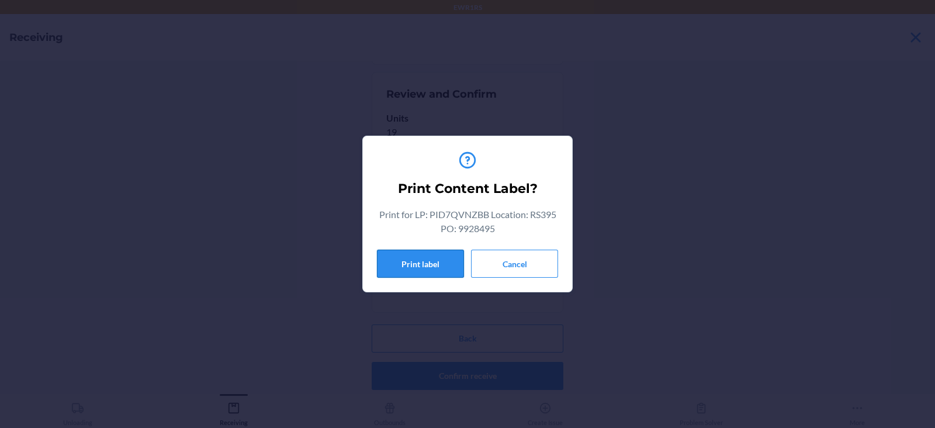
click at [429, 266] on button "Print label" at bounding box center [420, 264] width 87 height 28
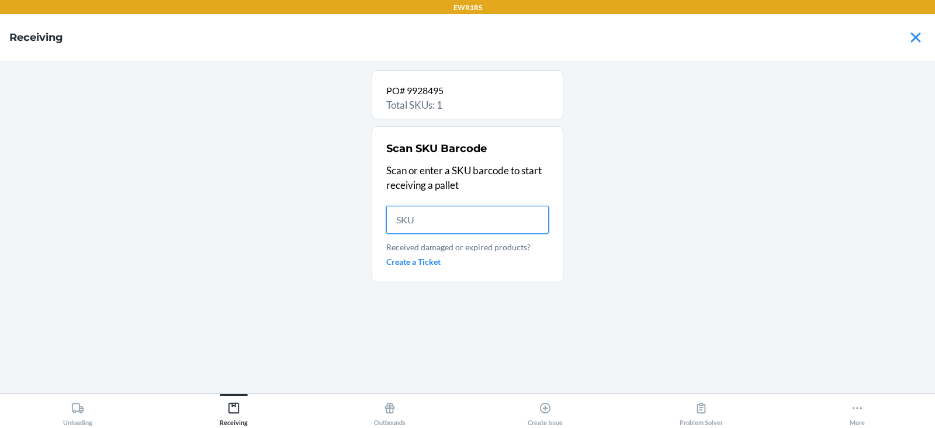
scroll to position [0, 0]
